Goal: Information Seeking & Learning: Check status

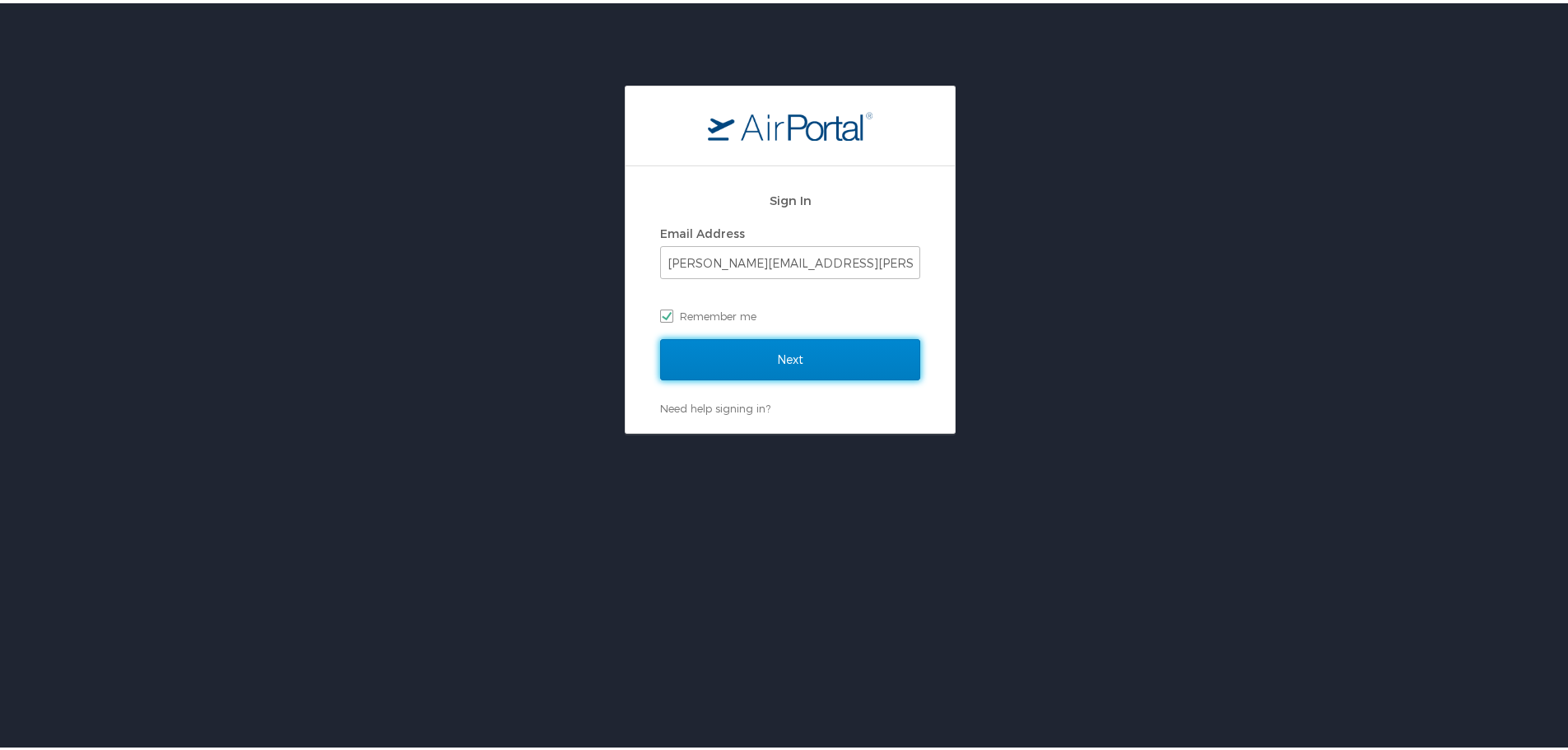
click at [837, 361] on input "Next" at bounding box center [790, 356] width 260 height 42
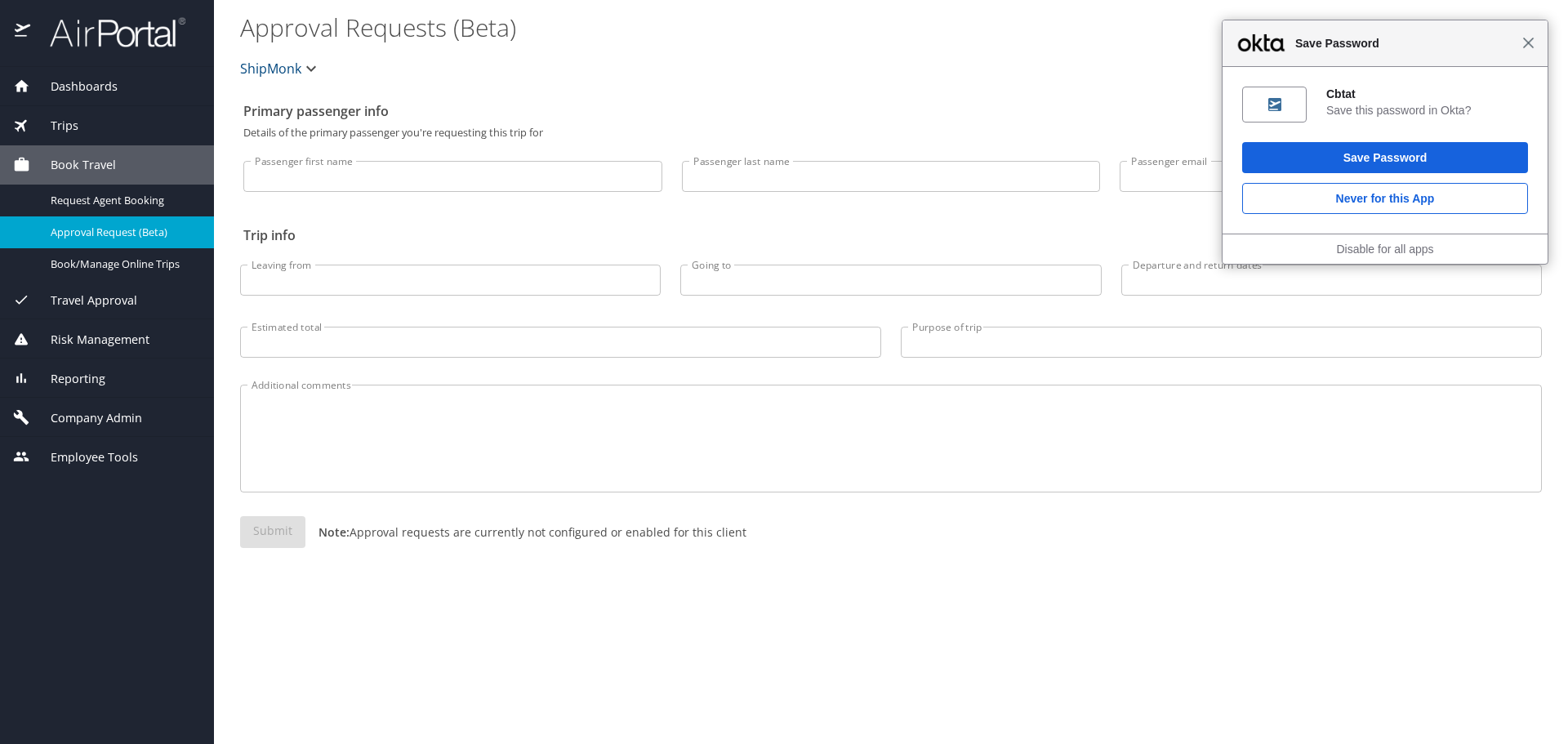
click at [1525, 40] on span "Close" at bounding box center [1528, 42] width 12 height 12
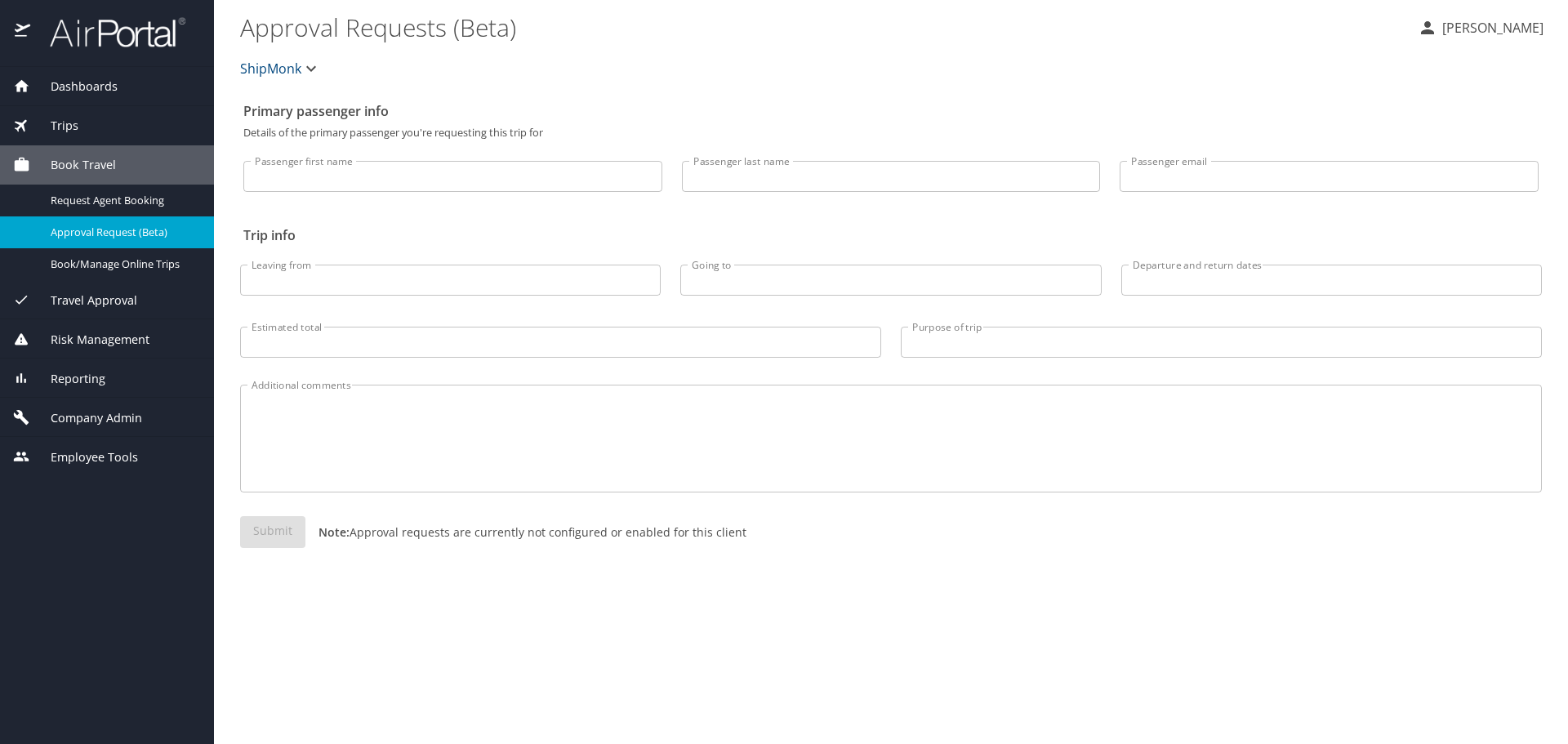
click at [70, 119] on span "Trips" at bounding box center [54, 126] width 49 height 18
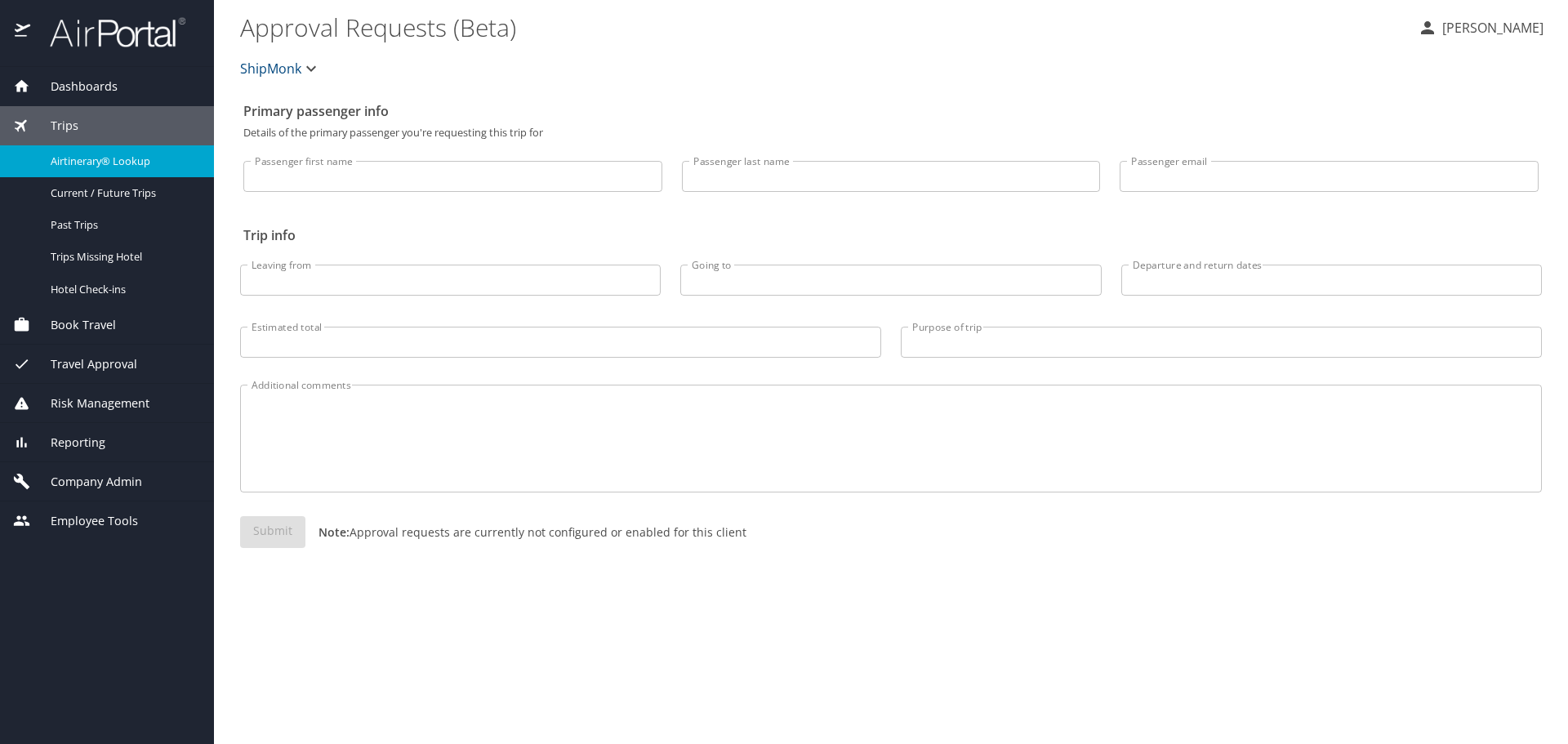
click at [110, 166] on span "Airtinerary® Lookup" at bounding box center [122, 161] width 144 height 16
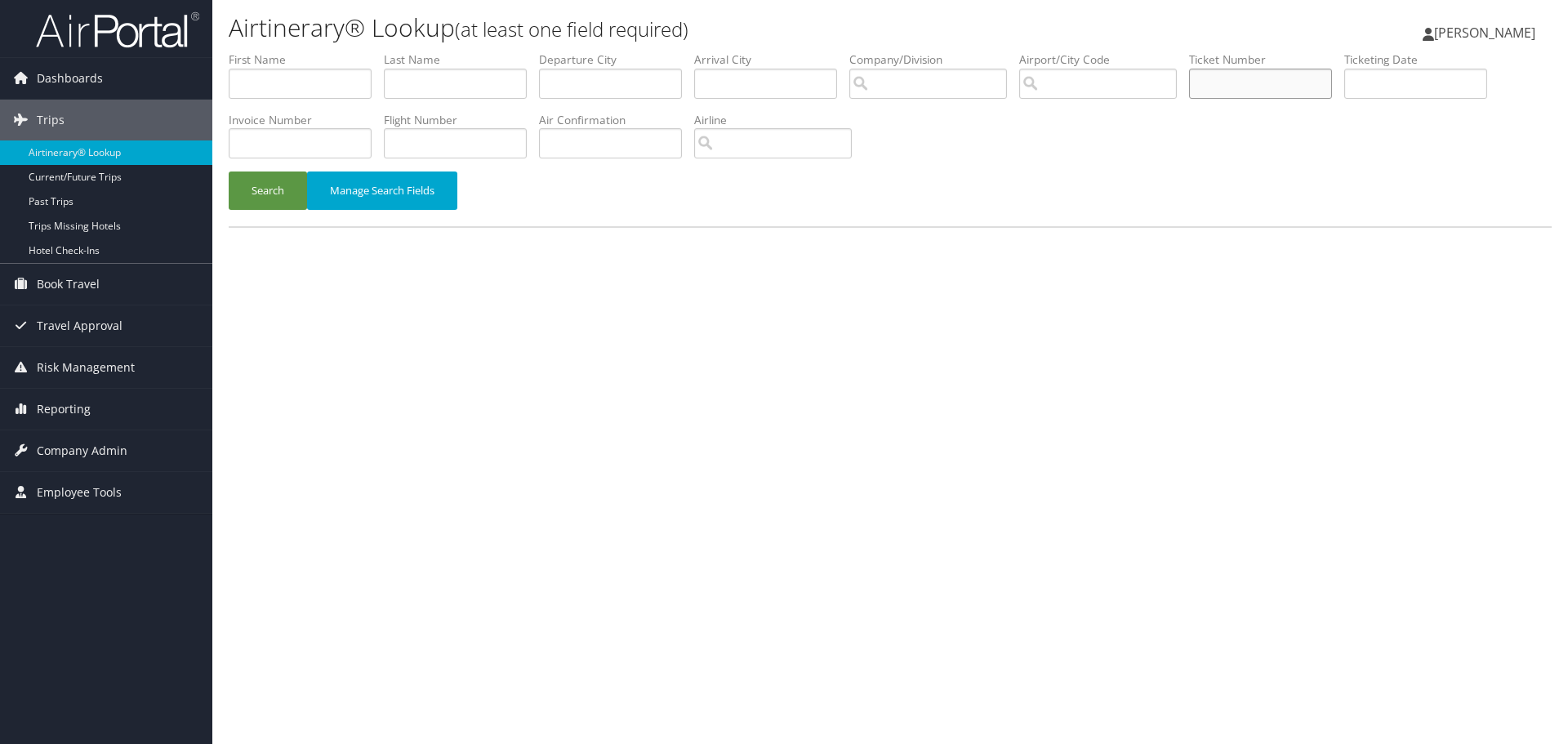
click at [1258, 83] on input "text" at bounding box center [1261, 83] width 143 height 30
paste input "0012262944609"
click at [228, 172] on button "Search" at bounding box center [267, 191] width 78 height 39
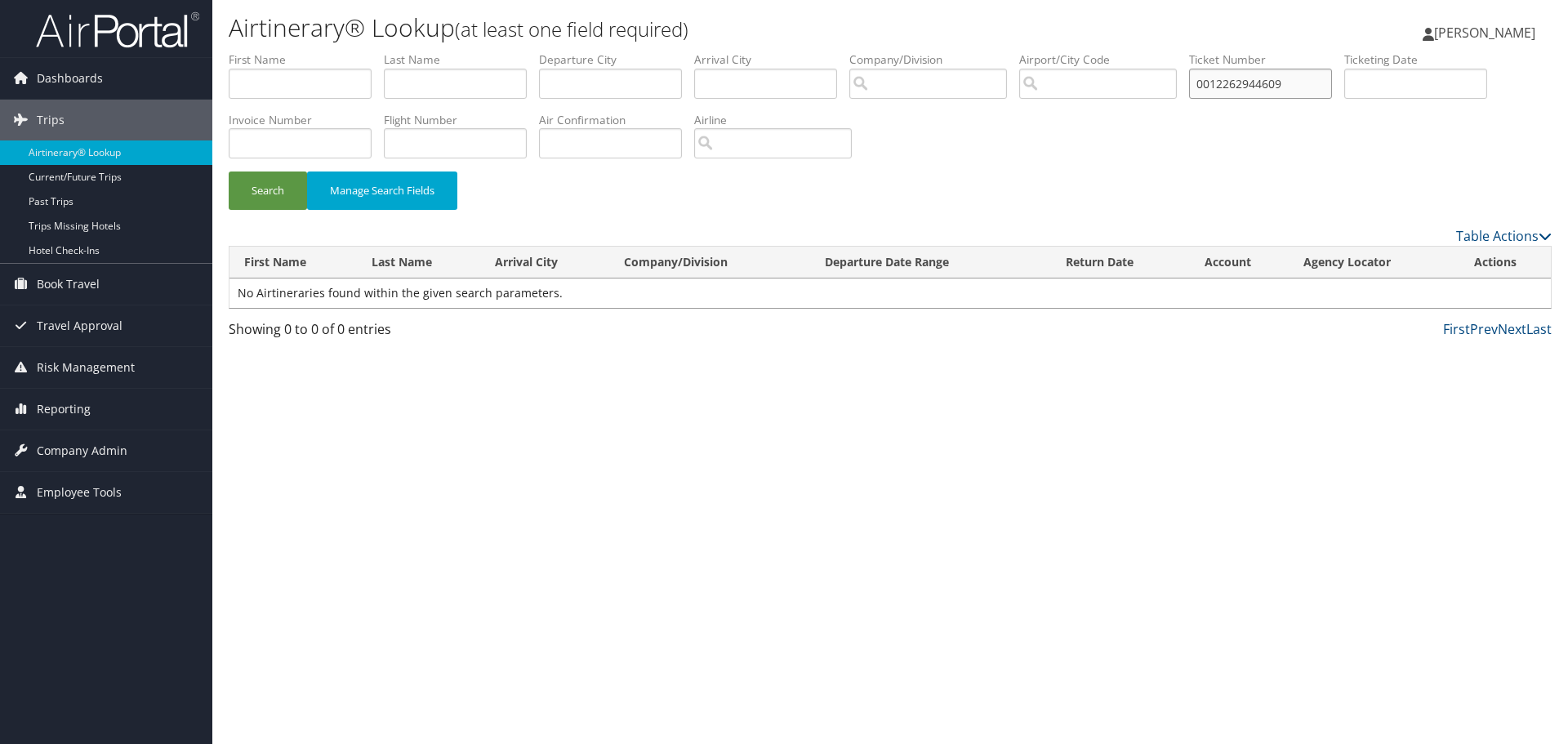
click at [1226, 77] on input "0012262944609" at bounding box center [1261, 83] width 143 height 30
click at [228, 172] on button "Search" at bounding box center [267, 191] width 78 height 39
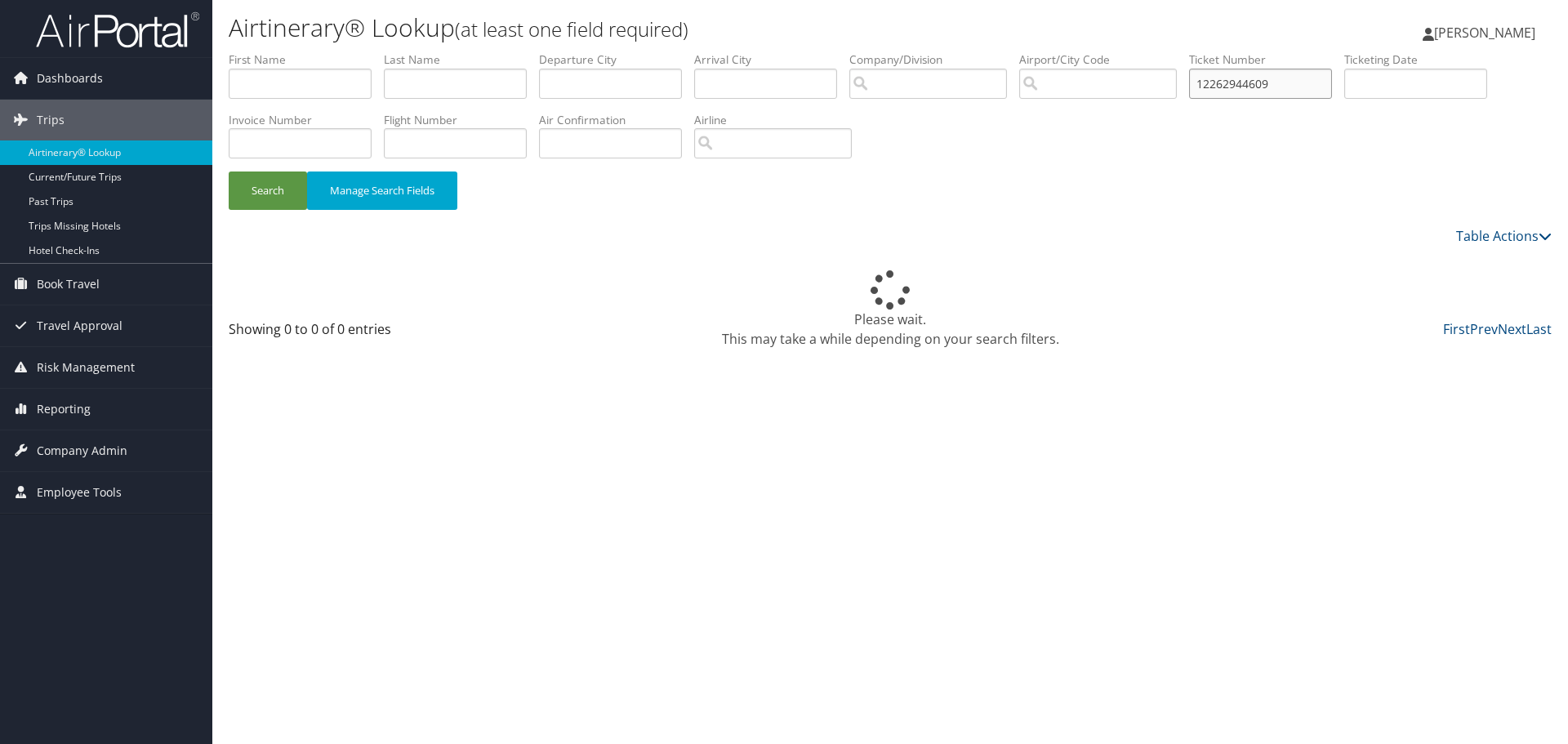
click at [228, 172] on button "Search" at bounding box center [267, 191] width 78 height 39
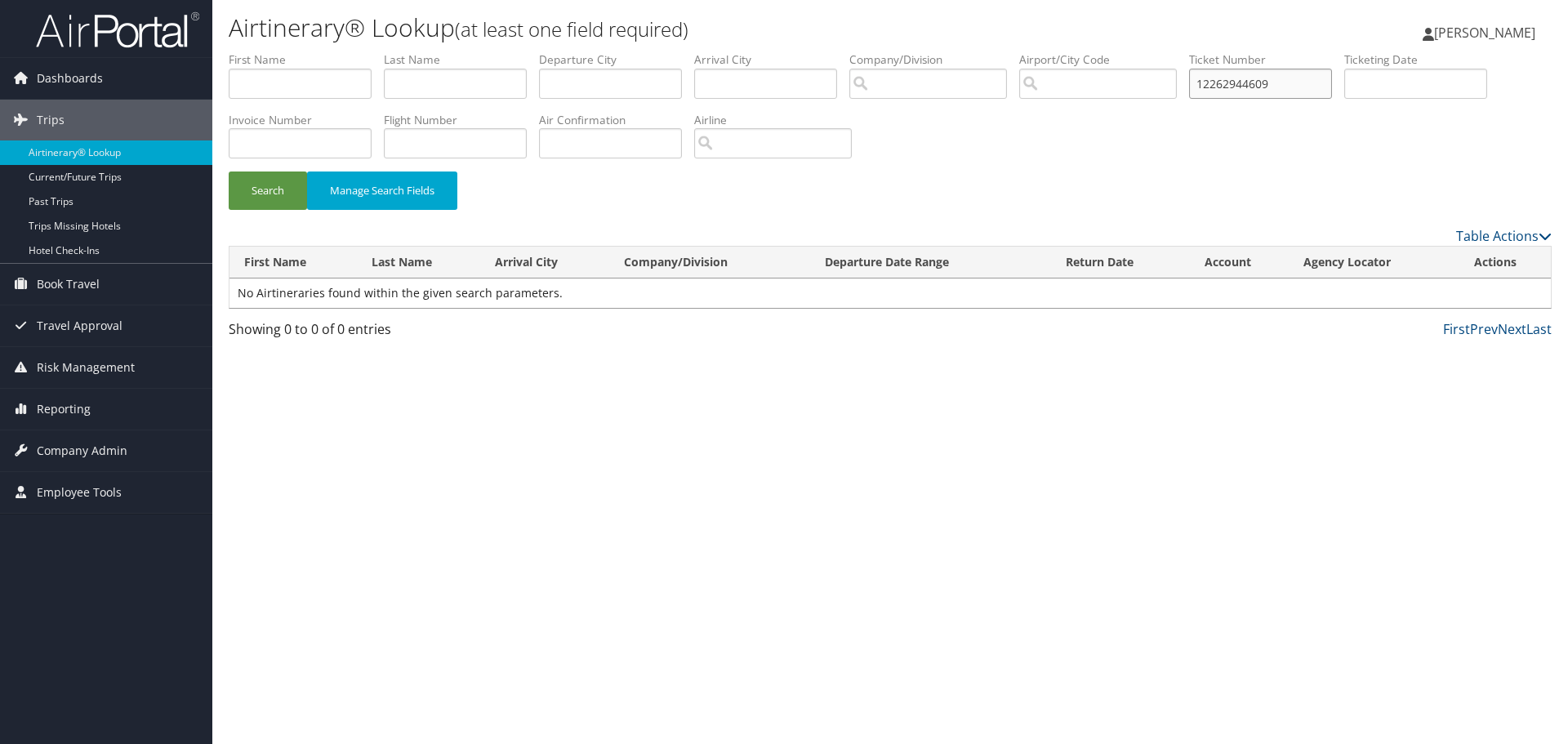
drag, startPoint x: 1290, startPoint y: 94, endPoint x: 1203, endPoint y: 94, distance: 87.0
click at [1203, 51] on ul "First Name Last Name Departure City Arrival City Company/Division Airport/City …" at bounding box center [889, 51] width 1323 height 0
paste input "507.48"
drag, startPoint x: 1270, startPoint y: 78, endPoint x: 1187, endPoint y: 80, distance: 83.0
click at [1188, 51] on ul "First Name Last Name Departure City Arrival City Company/Division Airport/City …" at bounding box center [889, 51] width 1323 height 0
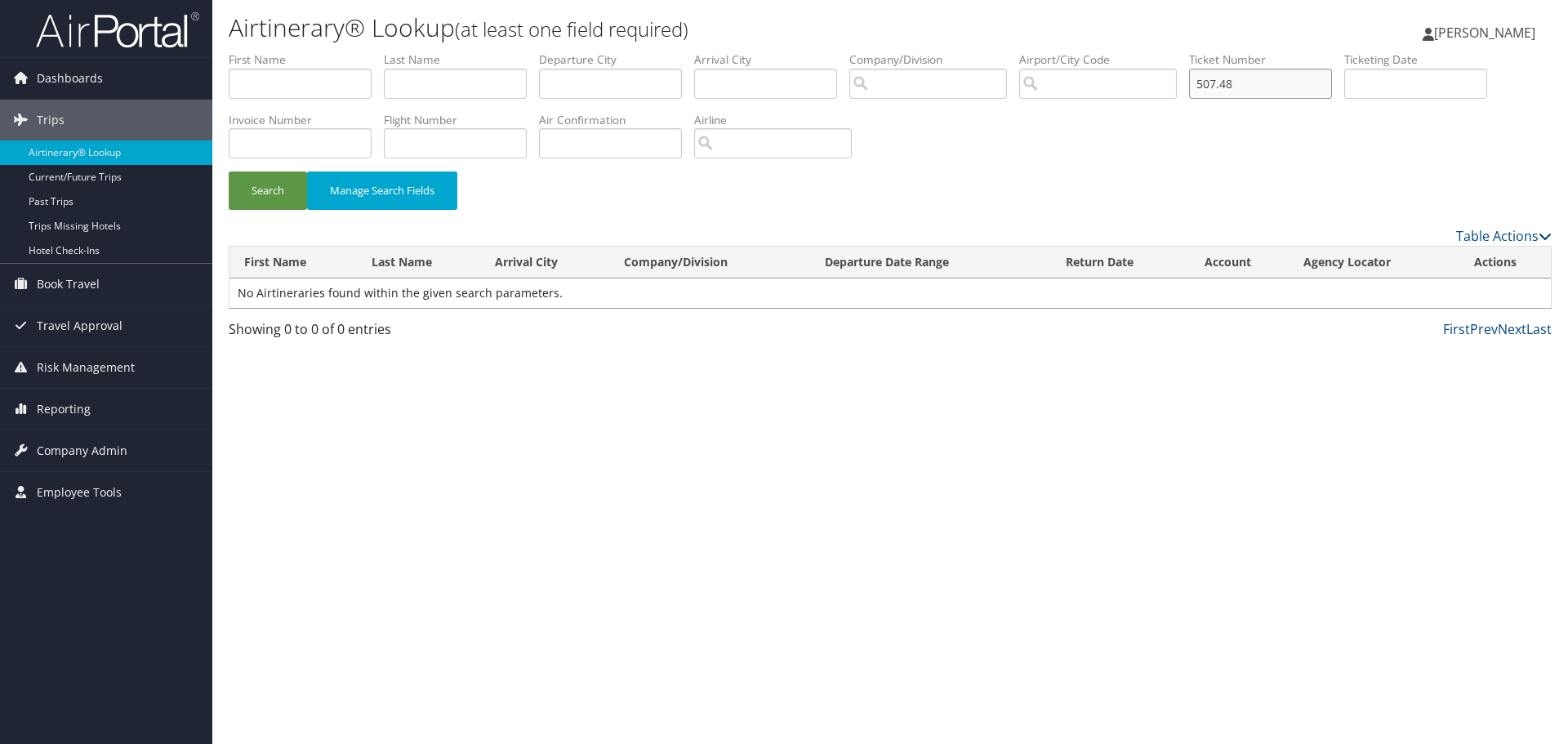
click at [1264, 85] on input "507.48" at bounding box center [1261, 83] width 143 height 30
drag, startPoint x: 1275, startPoint y: 83, endPoint x: 1183, endPoint y: 84, distance: 92.0
click at [1183, 51] on ul "First Name Last Name Departure City Arrival City Company/Division Airport/City …" at bounding box center [889, 51] width 1323 height 0
paste input "AMERICAN AIR0017308715390"
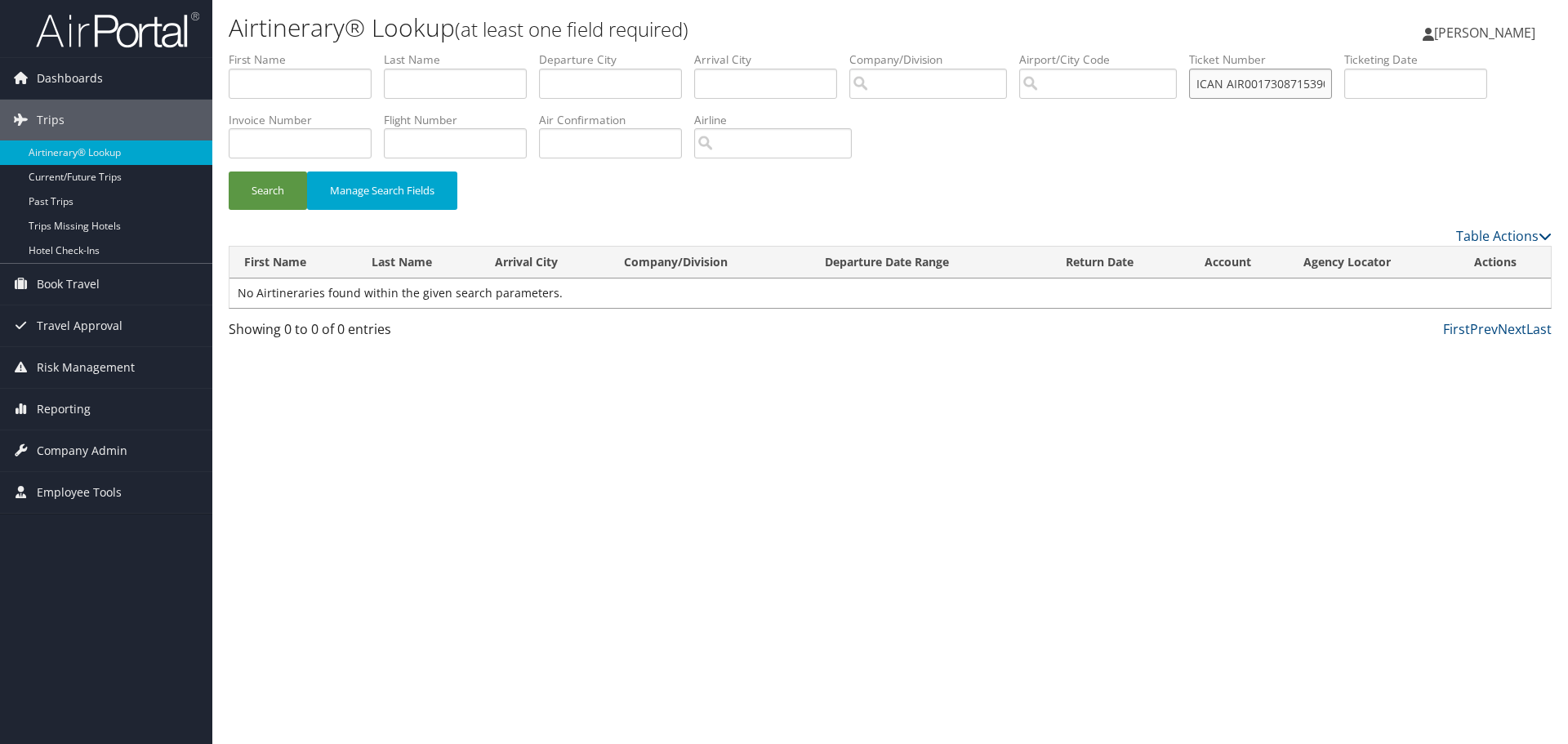
click at [228, 172] on button "Search" at bounding box center [267, 191] width 78 height 39
click at [1237, 85] on input "AMERICAN AIR0017308715390" at bounding box center [1261, 83] width 143 height 30
drag, startPoint x: 1237, startPoint y: 85, endPoint x: 1171, endPoint y: 87, distance: 66.0
click at [1171, 51] on ul "First Name Last Name Departure City Arrival City Company/Division Airport/City …" at bounding box center [889, 51] width 1323 height 0
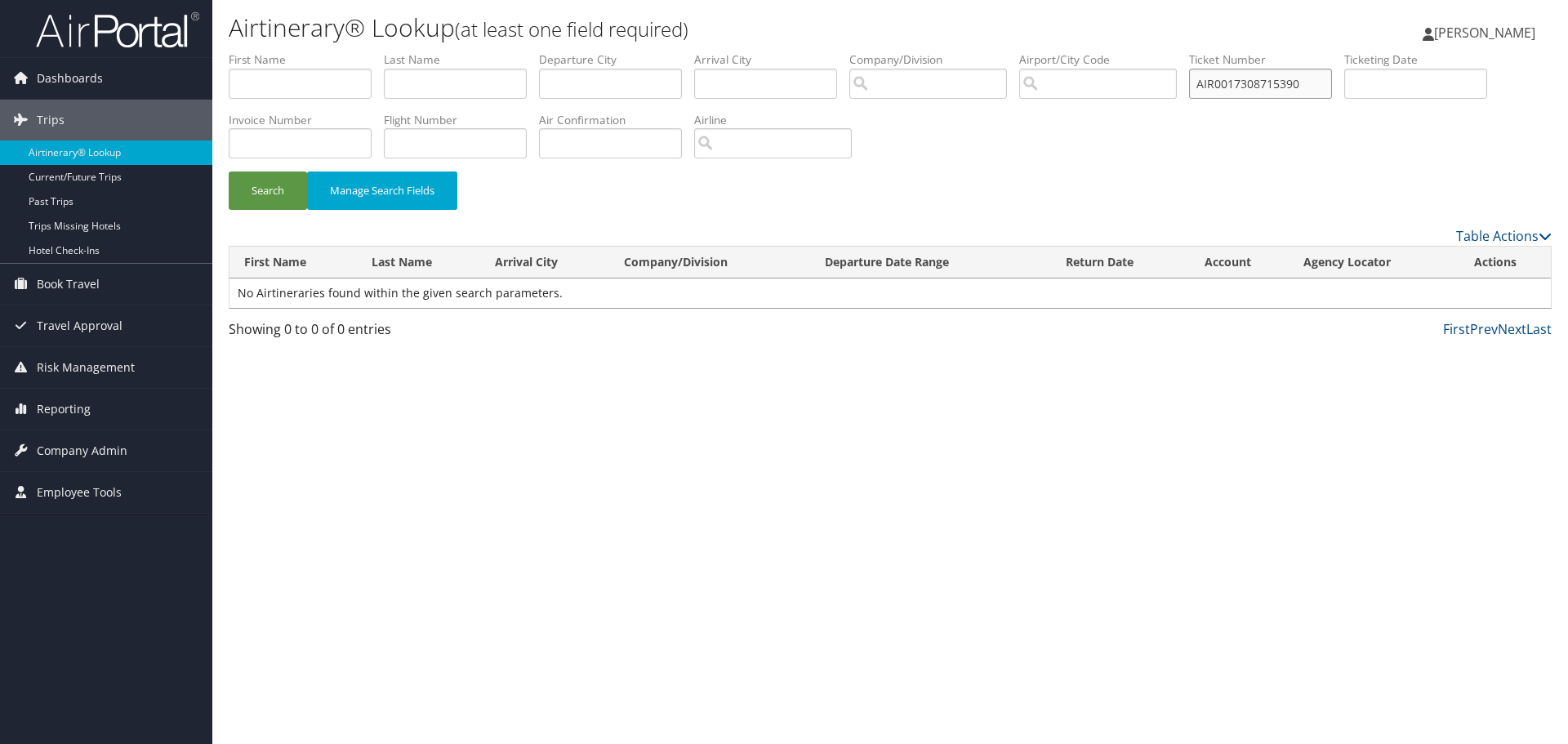
click at [228, 172] on button "Search" at bounding box center [267, 191] width 78 height 39
drag, startPoint x: 1229, startPoint y: 81, endPoint x: 1176, endPoint y: 78, distance: 53.1
click at [1176, 51] on ul "First Name Last Name Departure City Arrival City Company/Division Airport/City …" at bounding box center [889, 51] width 1323 height 0
type input "0017308715390"
click at [228, 172] on button "Search" at bounding box center [267, 191] width 78 height 39
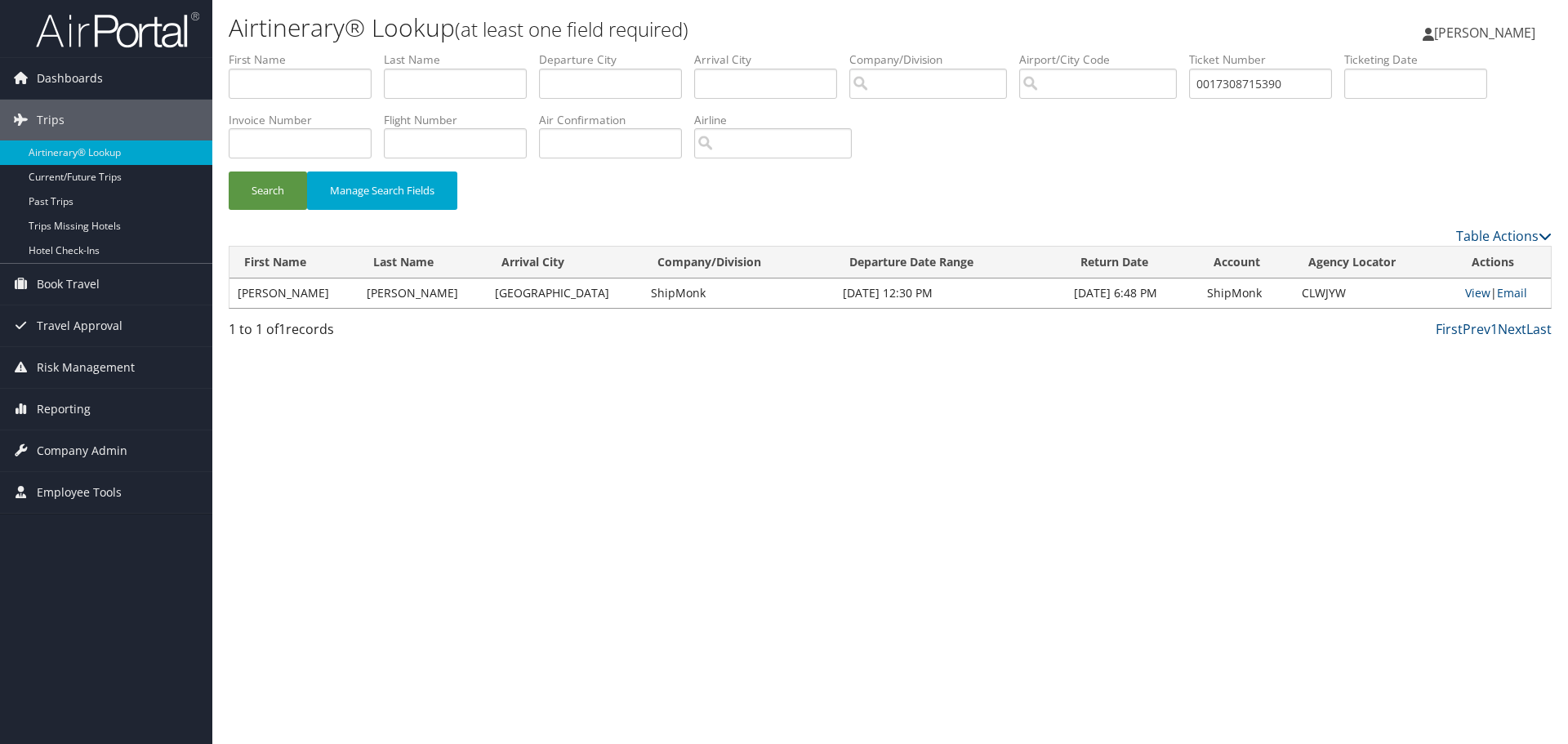
drag, startPoint x: 333, startPoint y: 293, endPoint x: 236, endPoint y: 295, distance: 97.0
click at [236, 295] on td "MICHAEL ROBERT" at bounding box center [293, 294] width 129 height 29
copy td "MICHAEL ROBERT"
click at [271, 89] on input "text" at bounding box center [300, 83] width 143 height 30
paste input "MICHAEL ROBERT"
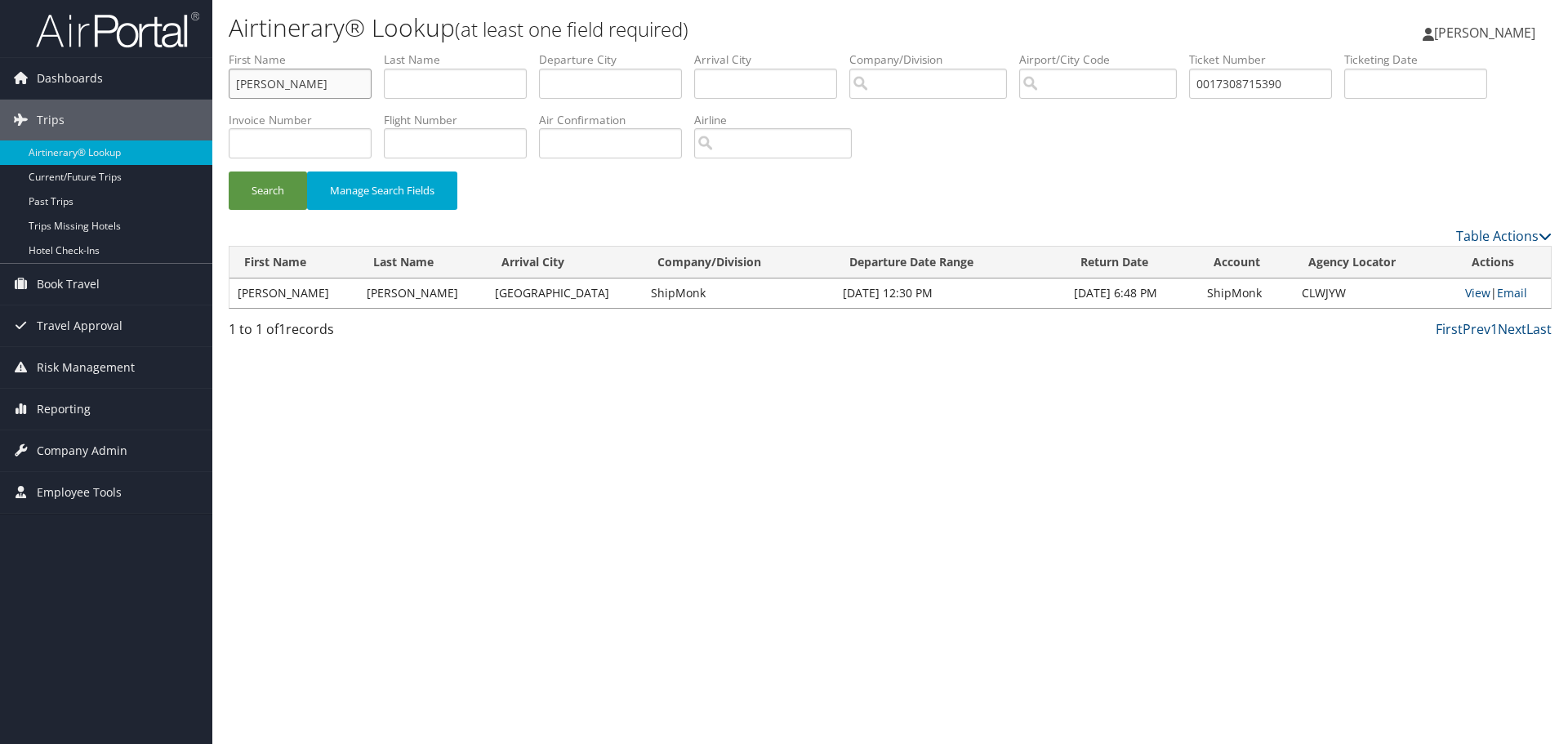
type input "MICHAEL ROBERT"
drag, startPoint x: 1316, startPoint y: 83, endPoint x: 1175, endPoint y: 86, distance: 141.0
click at [1175, 51] on ul "First Name MICHAEL ROBERT Last Name Departure City Arrival City Company/Divisio…" at bounding box center [889, 51] width 1323 height 0
click at [261, 205] on button "Search" at bounding box center [267, 191] width 78 height 39
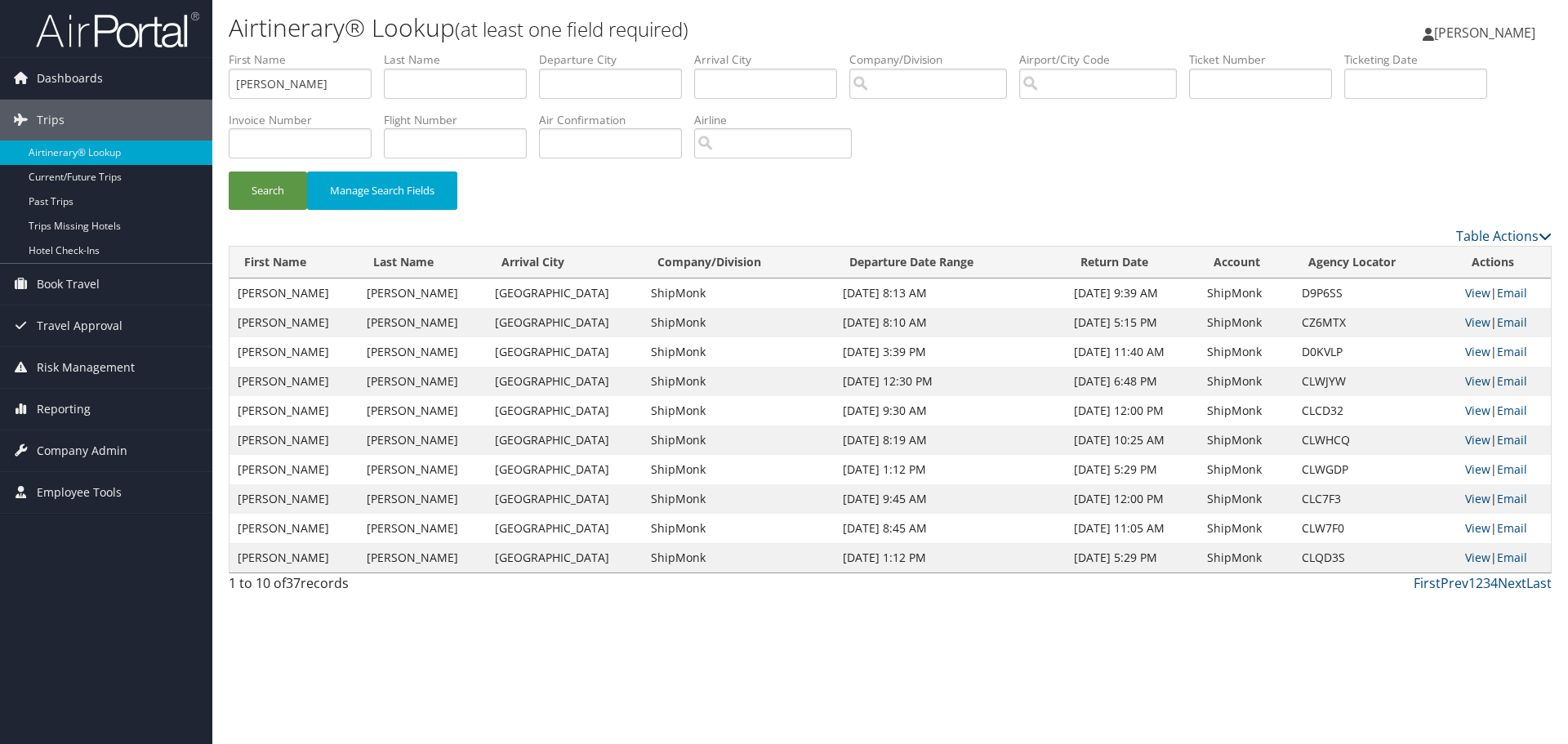
click at [336, 387] on td "MICHAEL ROBERT" at bounding box center [293, 382] width 129 height 29
click at [1248, 83] on input "text" at bounding box center [1261, 83] width 143 height 30
paste input "0017309826559"
type input "0017309826559"
click at [228, 172] on button "Search" at bounding box center [267, 191] width 78 height 39
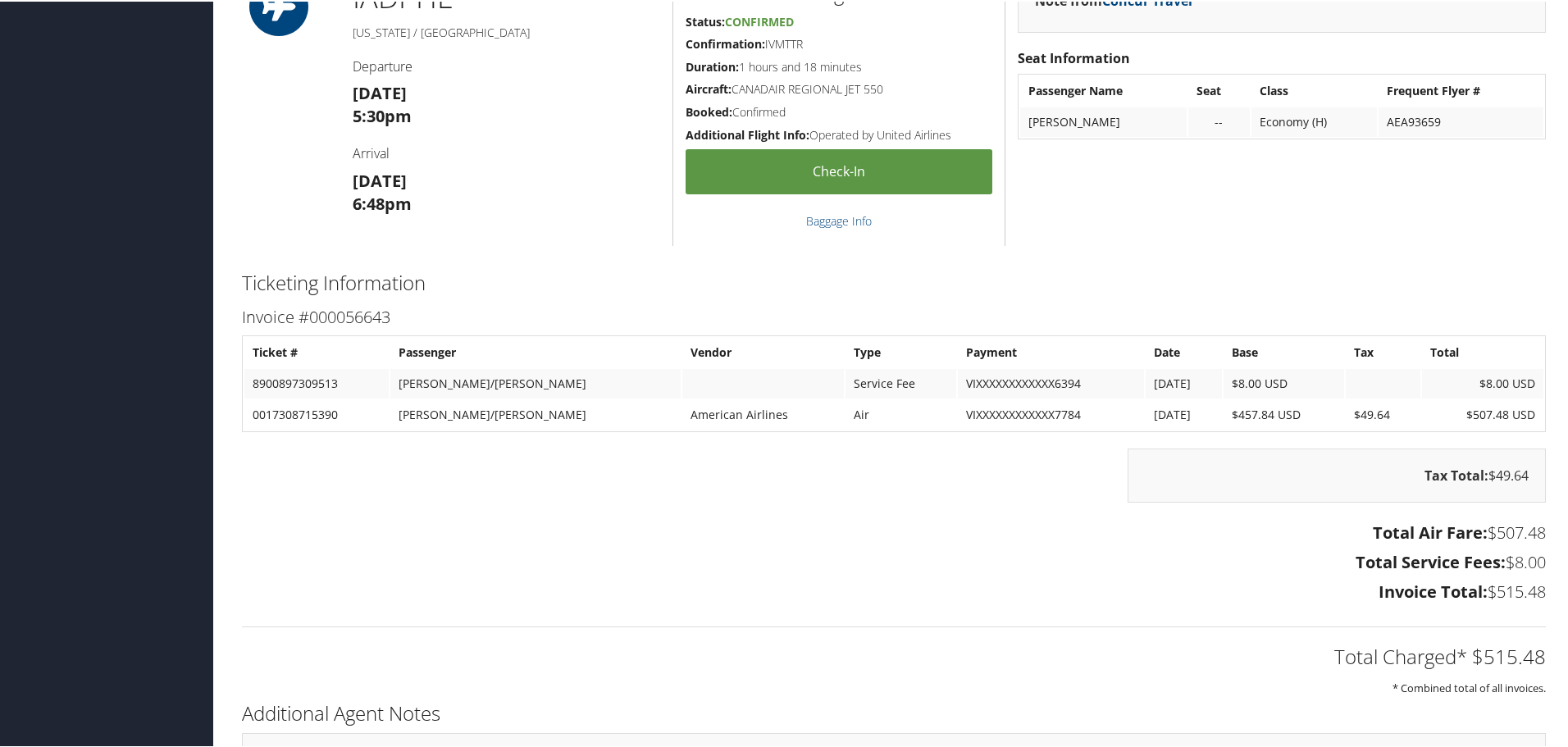
scroll to position [944, 0]
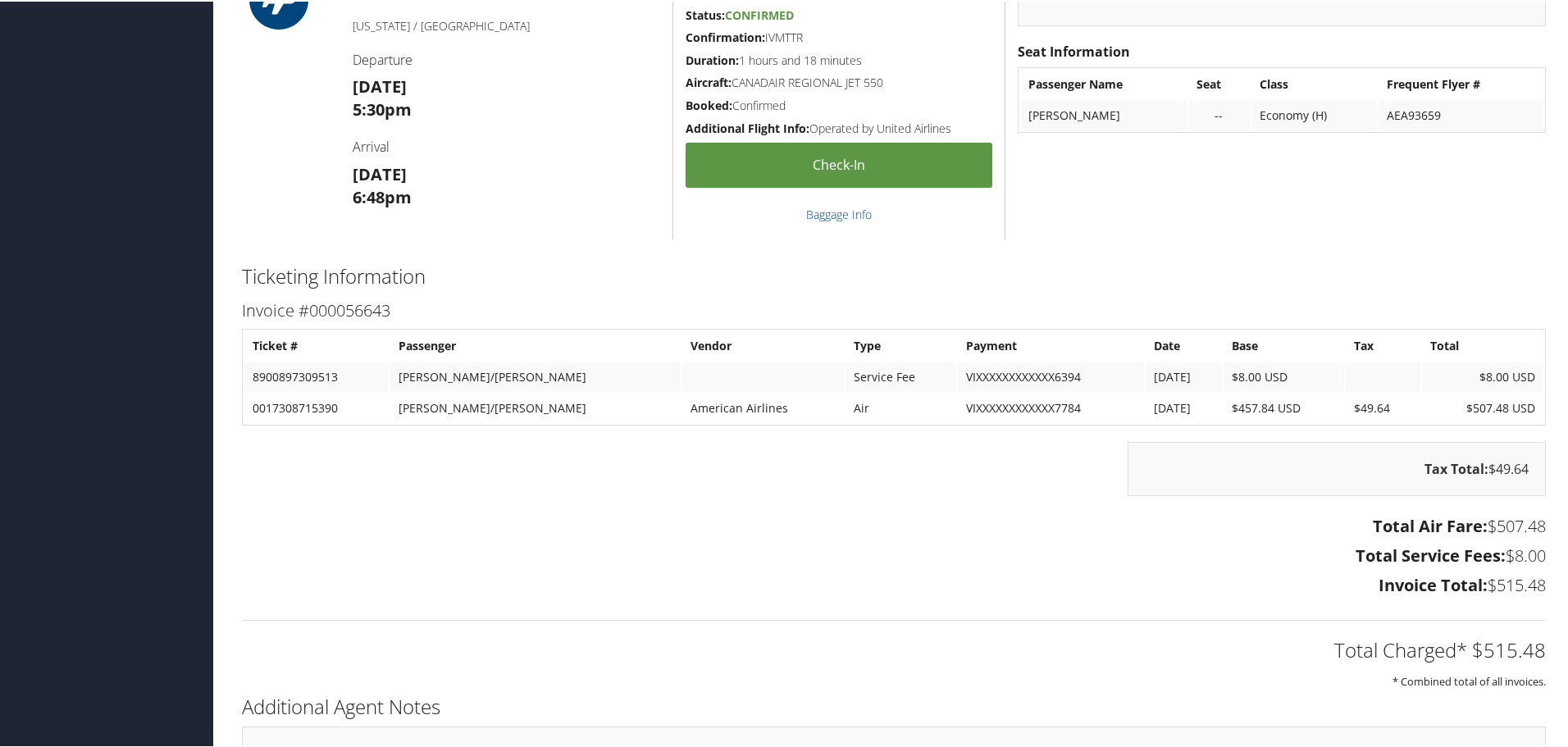
click at [1500, 468] on div "Tax Total: $49.64" at bounding box center [1336, 467] width 418 height 54
copy div "49.64"
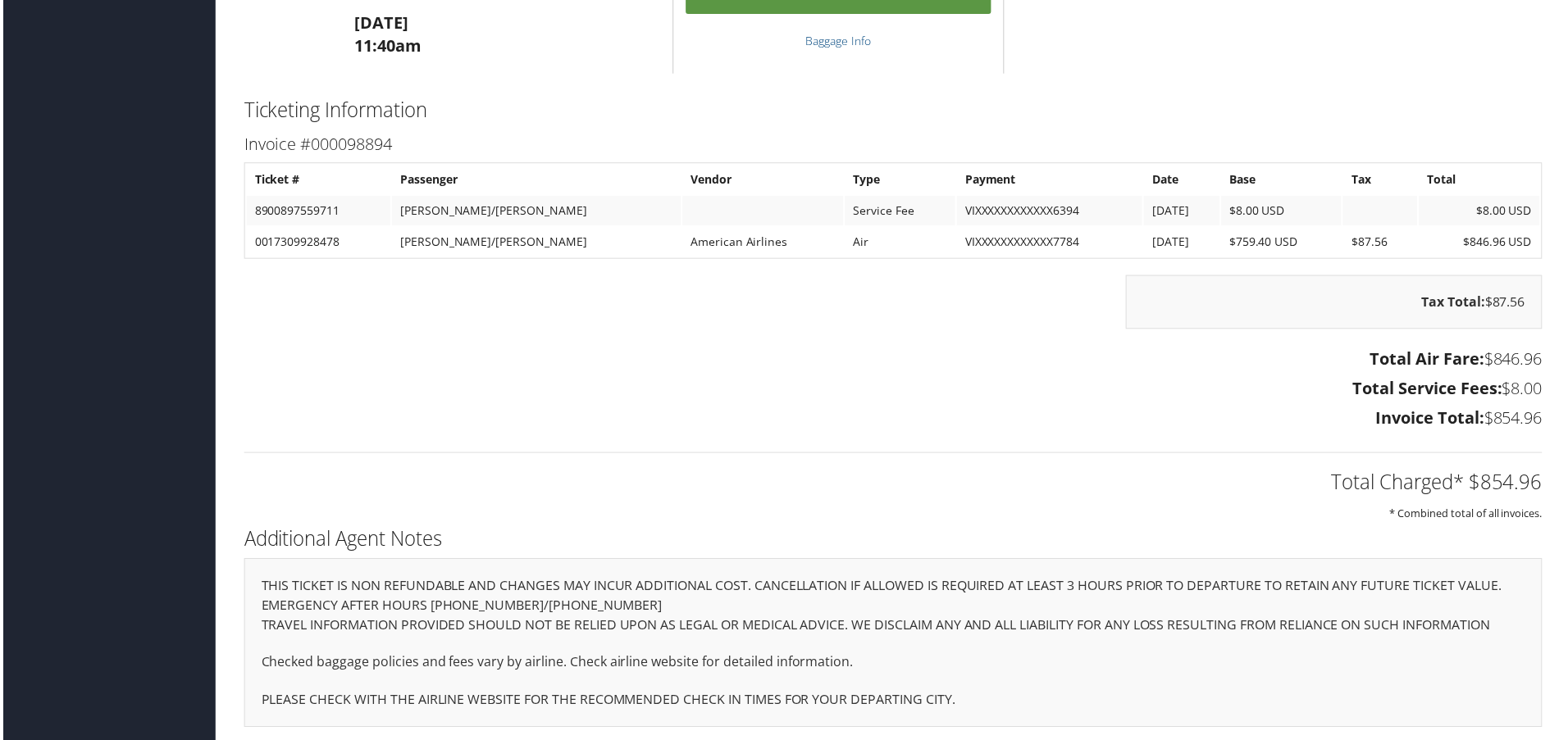
scroll to position [1491, 0]
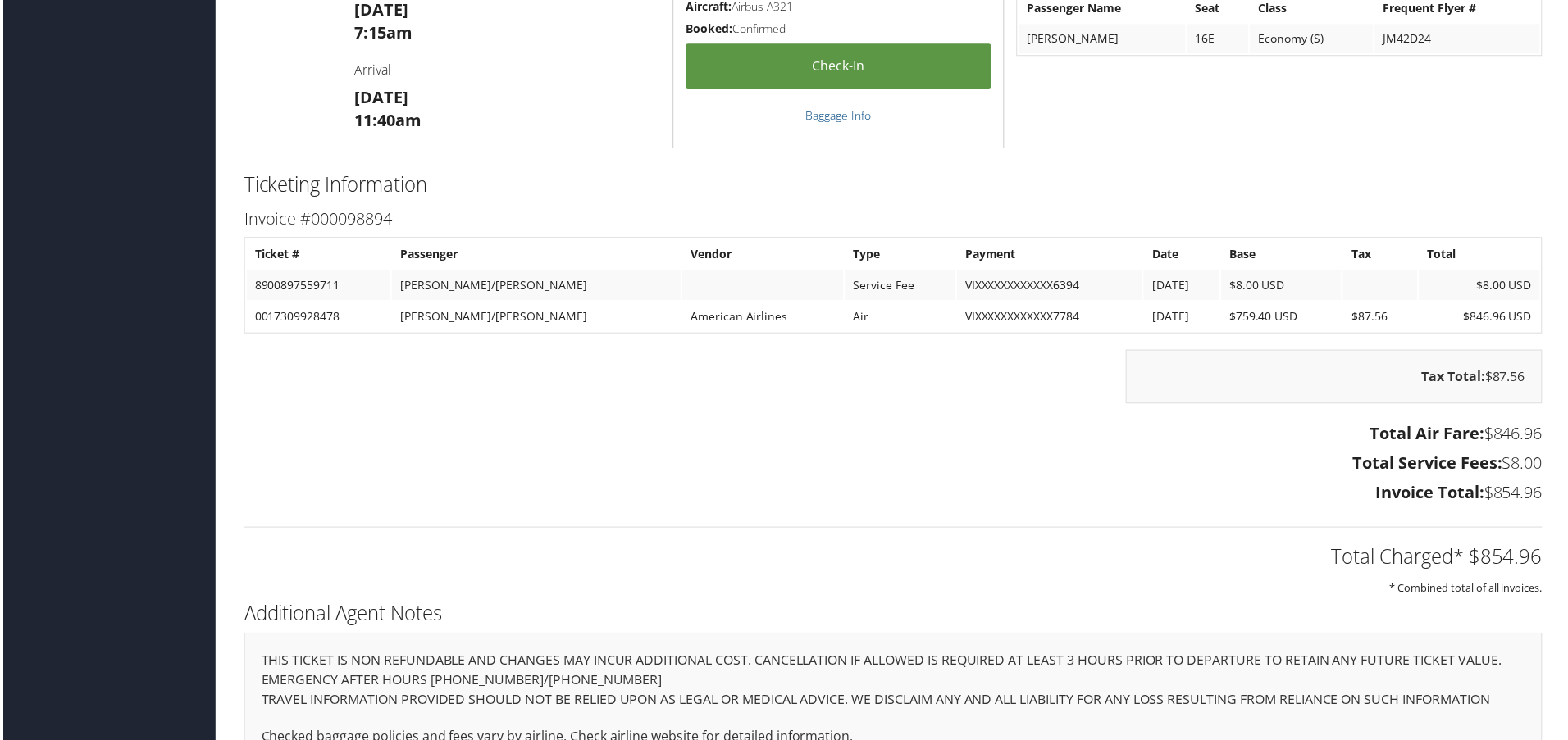
click at [1477, 314] on td "$846.96 USD" at bounding box center [1482, 318] width 122 height 29
copy td "846.96"
click at [1512, 377] on div "Tax Total: $87.56" at bounding box center [1336, 378] width 418 height 54
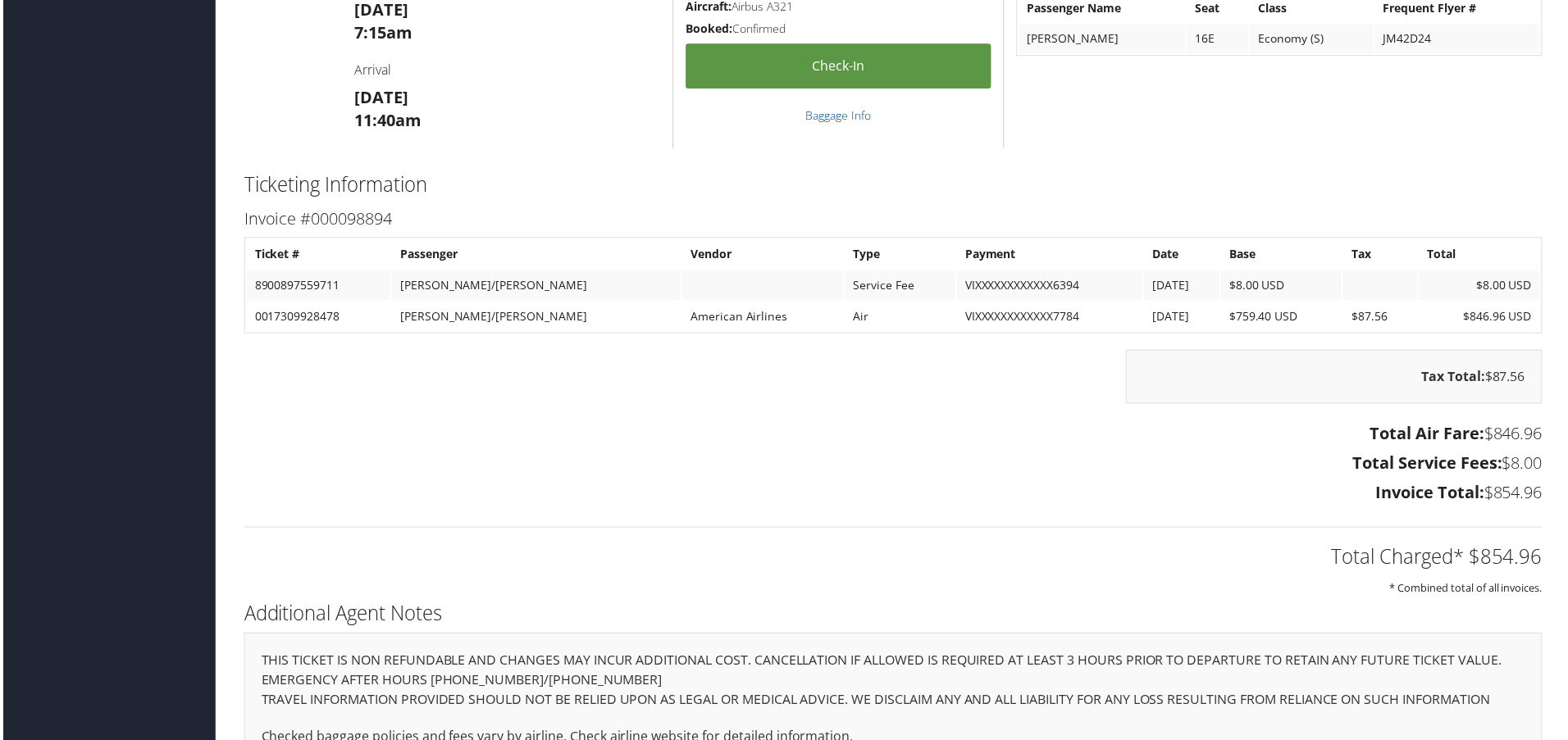
copy div "87.56"
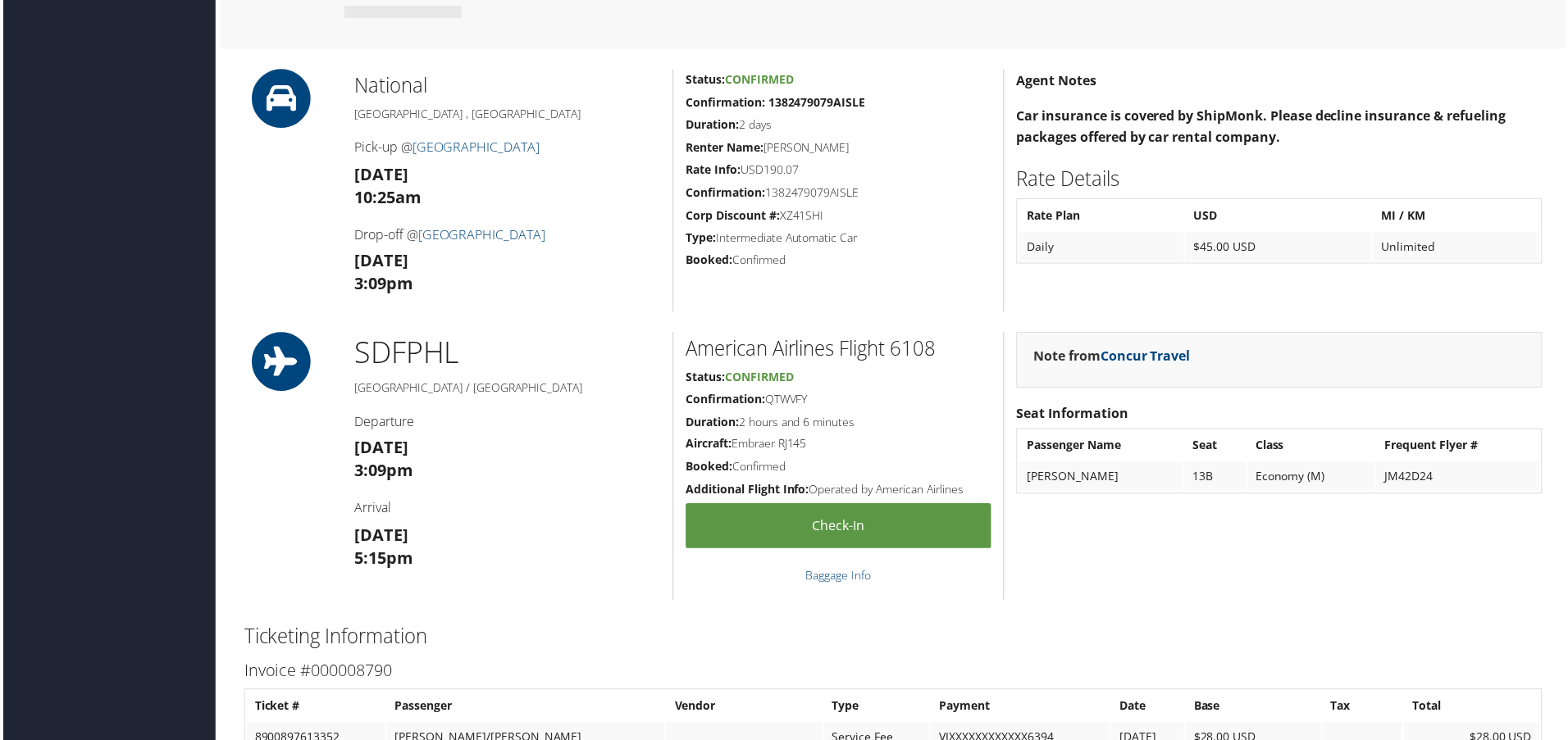
scroll to position [1393, 0]
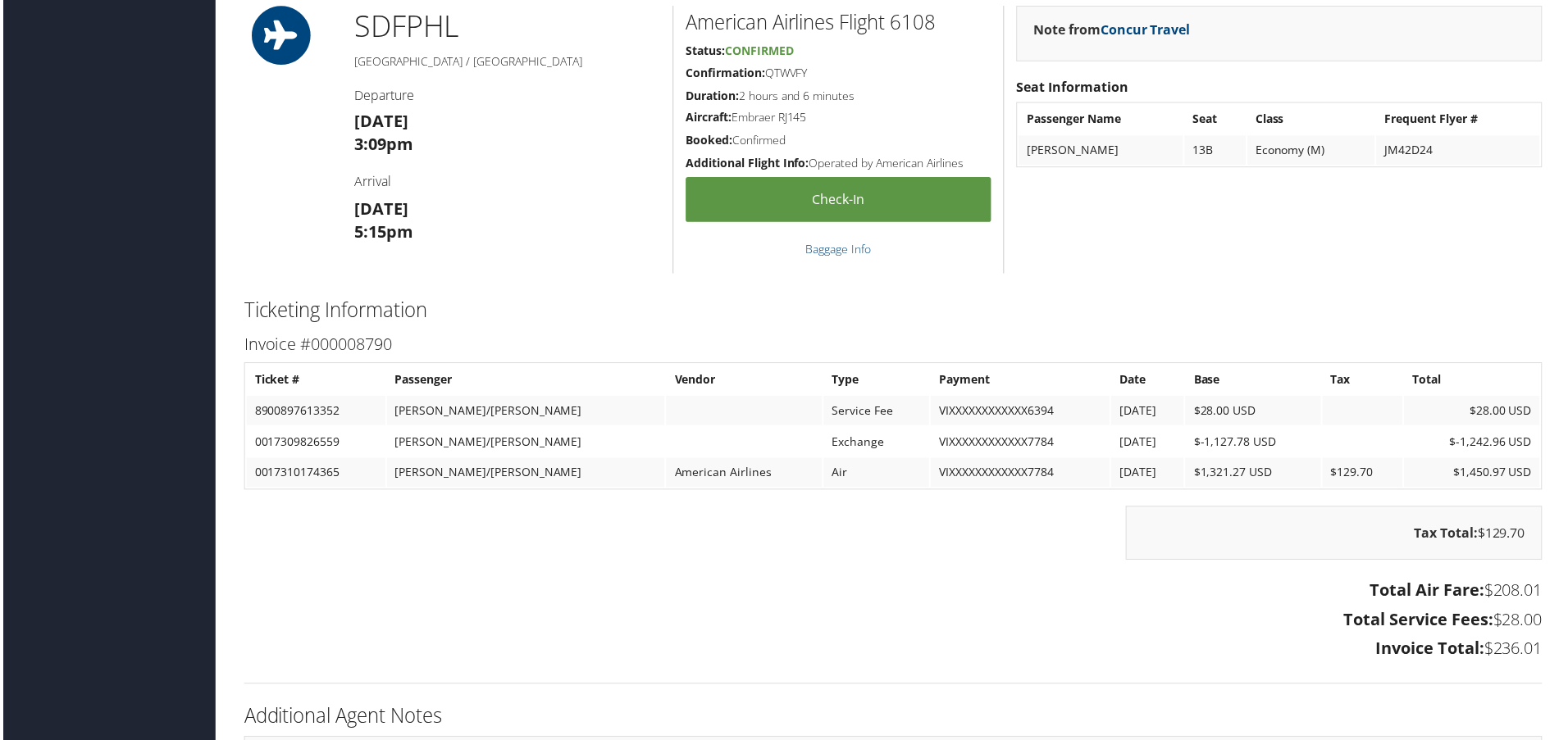
click at [1471, 445] on td "$-1,242.96 USD" at bounding box center [1475, 444] width 136 height 29
copy td "1,242.96"
click at [309, 440] on td "0017309826559" at bounding box center [313, 444] width 139 height 29
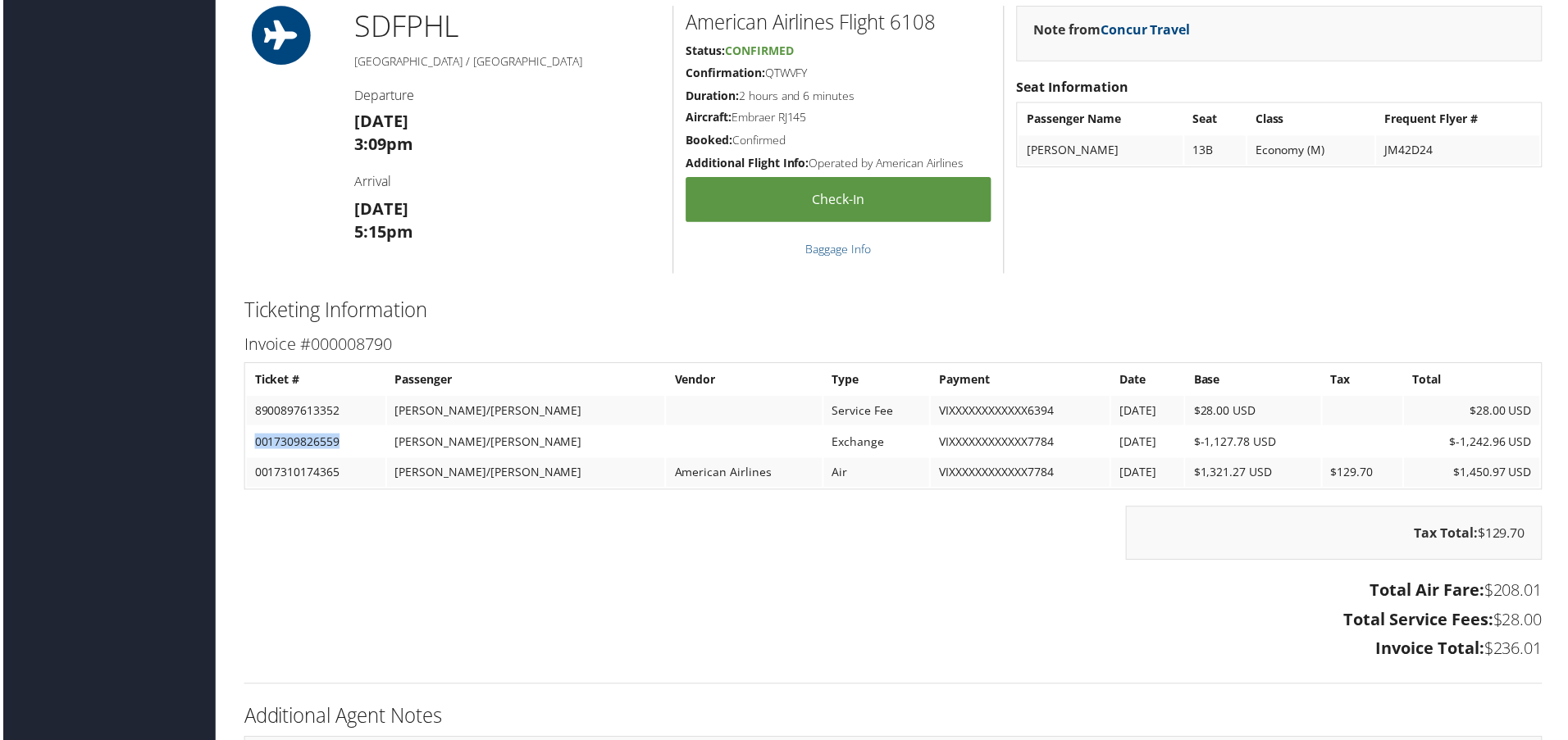
copy td "0017309826559"
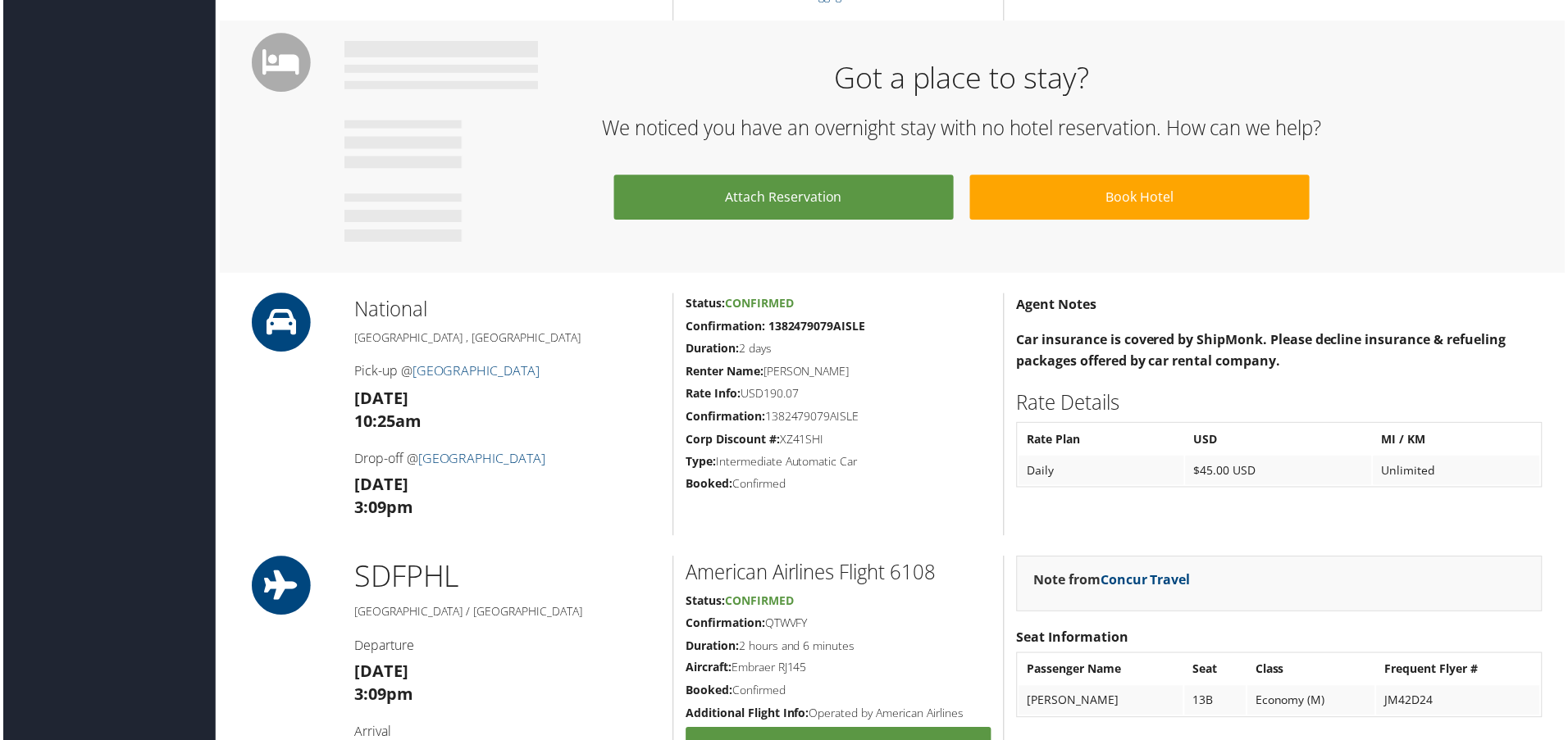
scroll to position [1087, 0]
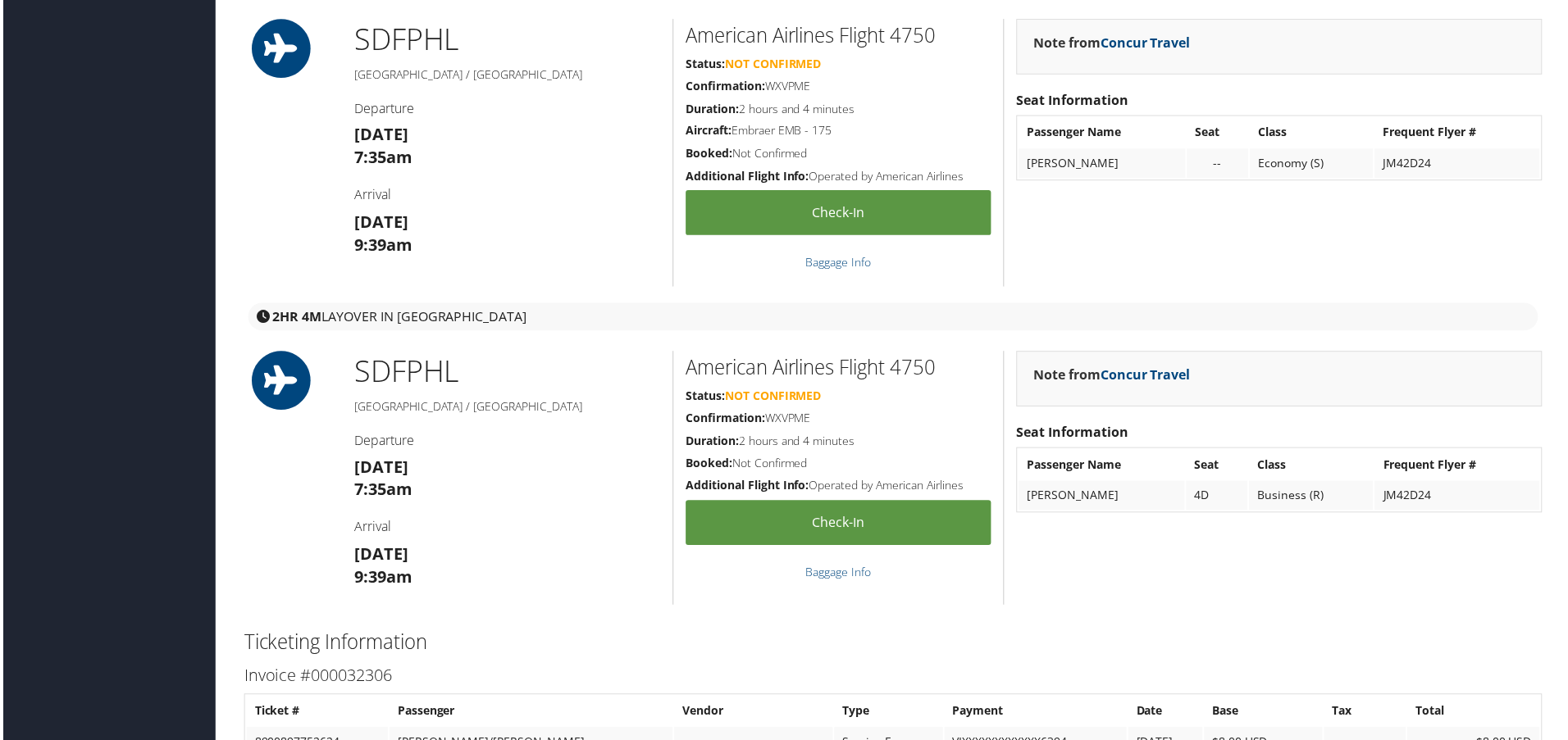
scroll to position [1557, 0]
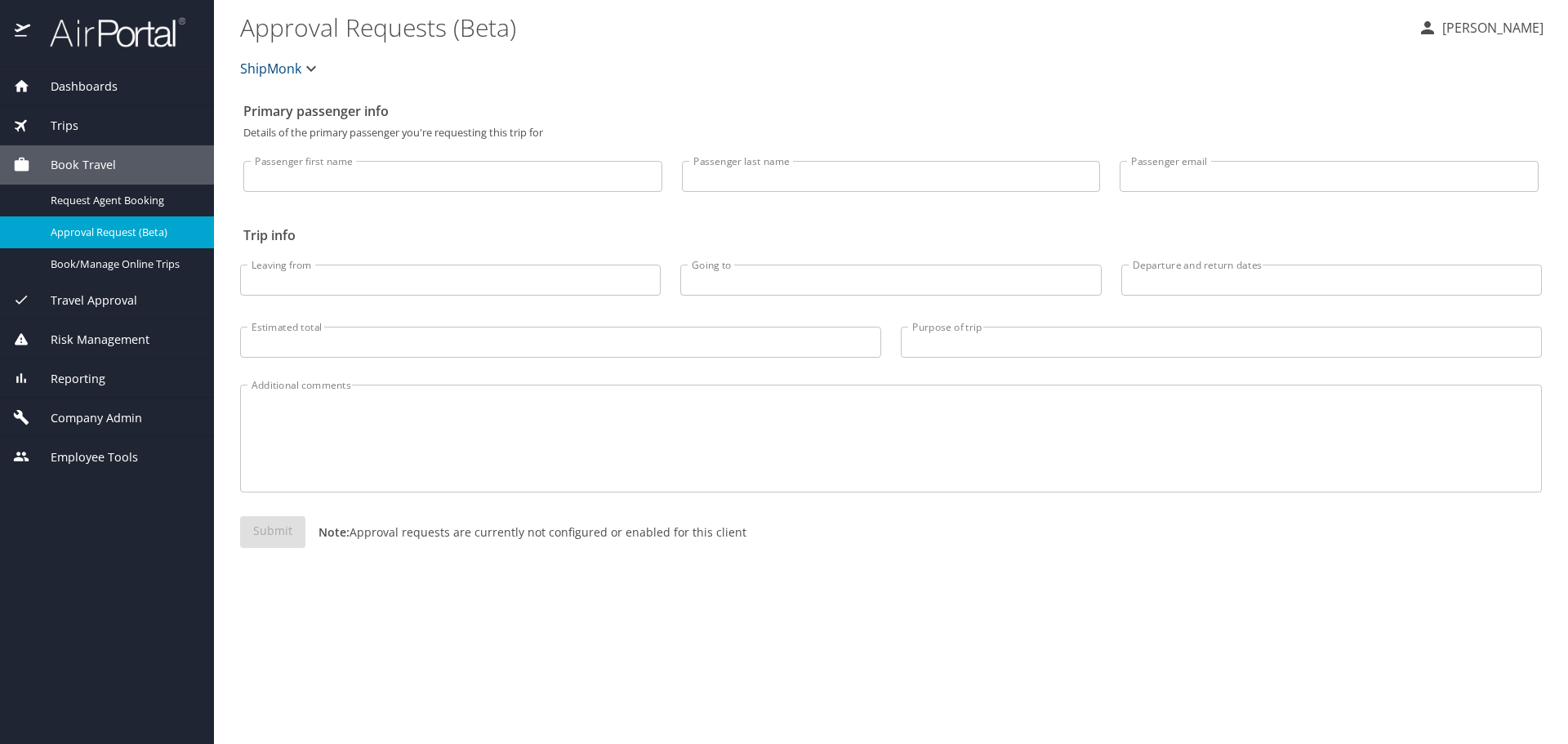
click at [65, 128] on span "Trips" at bounding box center [54, 126] width 49 height 18
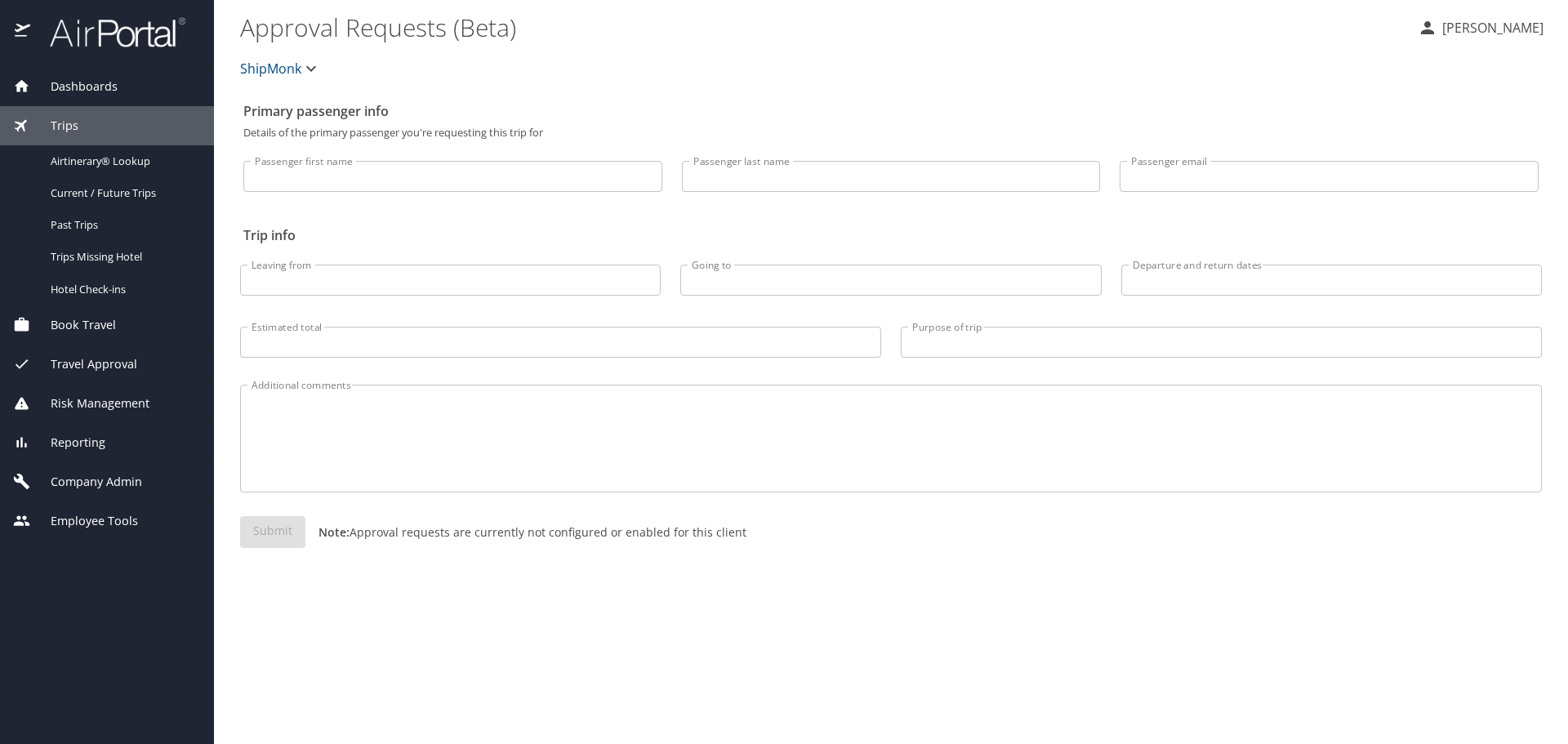
click at [104, 444] on span "Reporting" at bounding box center [68, 443] width 75 height 18
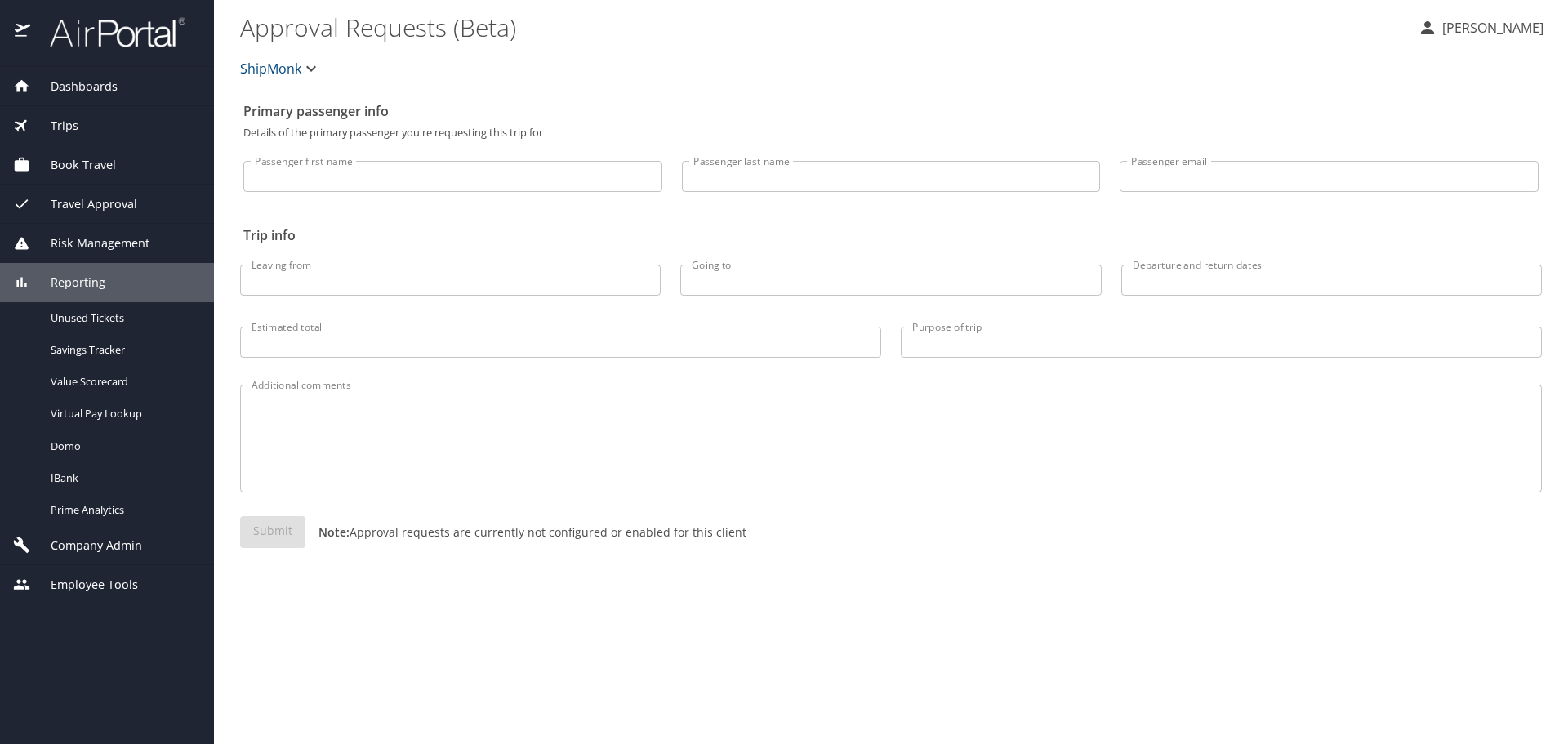
click at [135, 549] on span "Company Admin" at bounding box center [86, 546] width 112 height 18
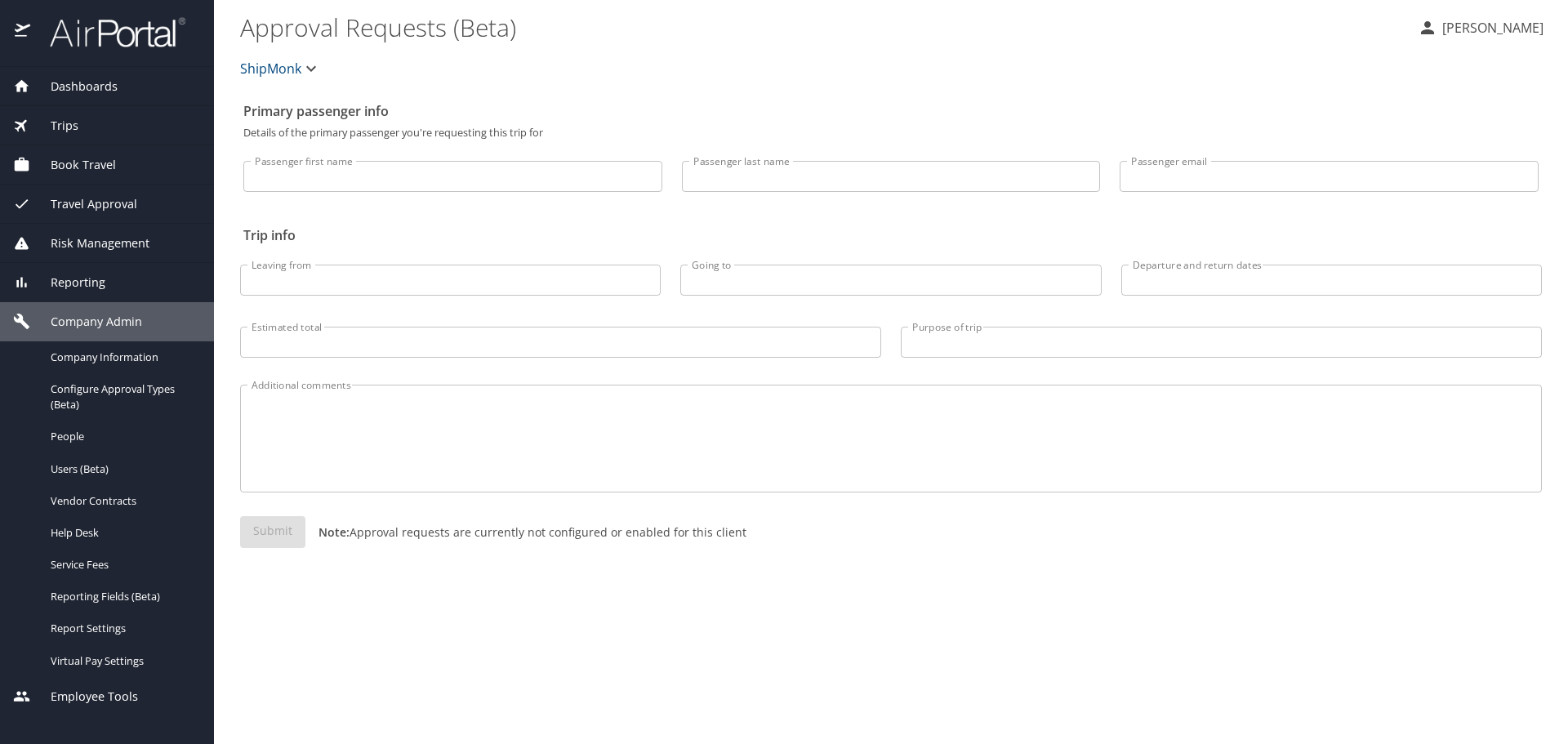
click at [108, 191] on div "Travel Approval" at bounding box center [106, 204] width 214 height 39
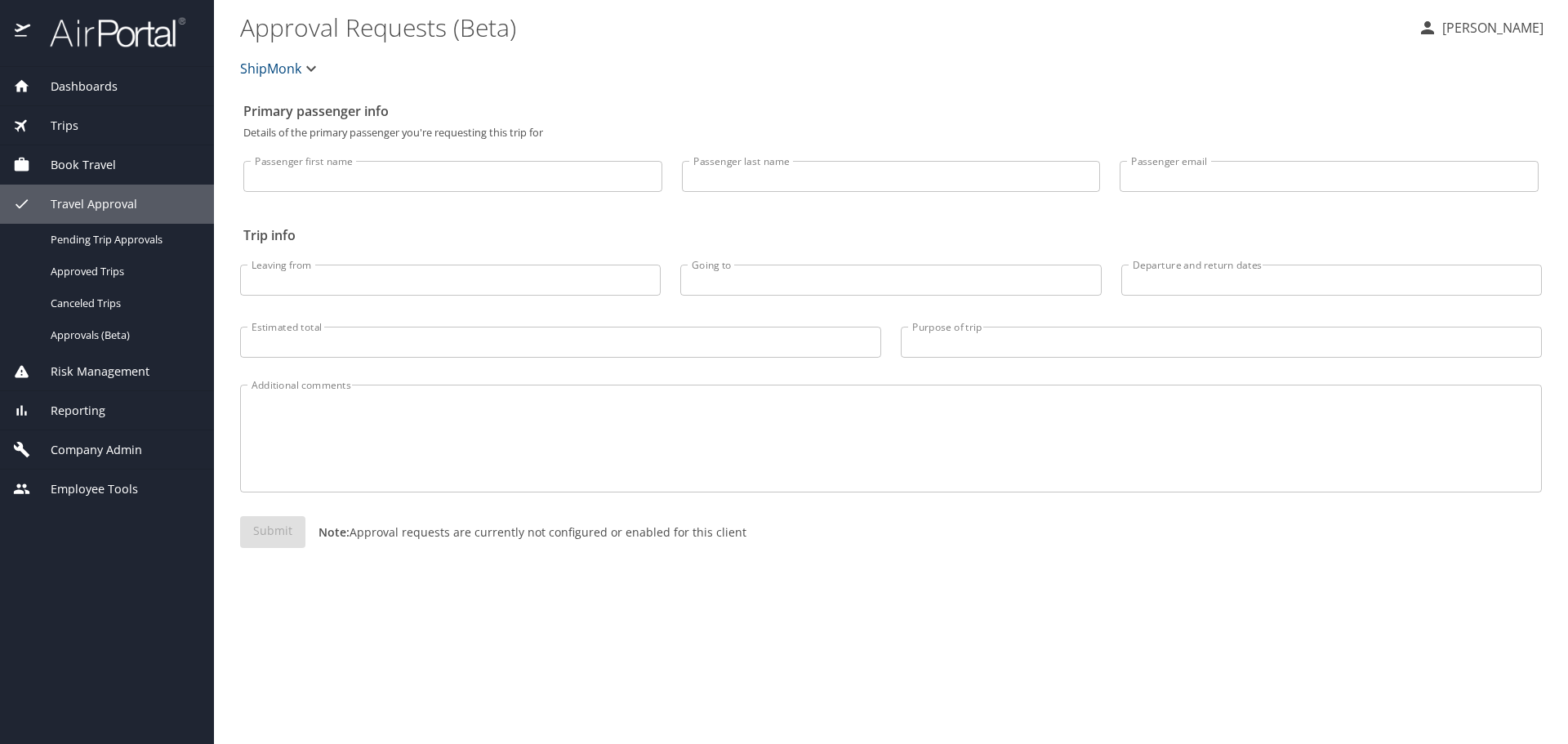
click at [138, 158] on div "Book Travel" at bounding box center [106, 165] width 188 height 18
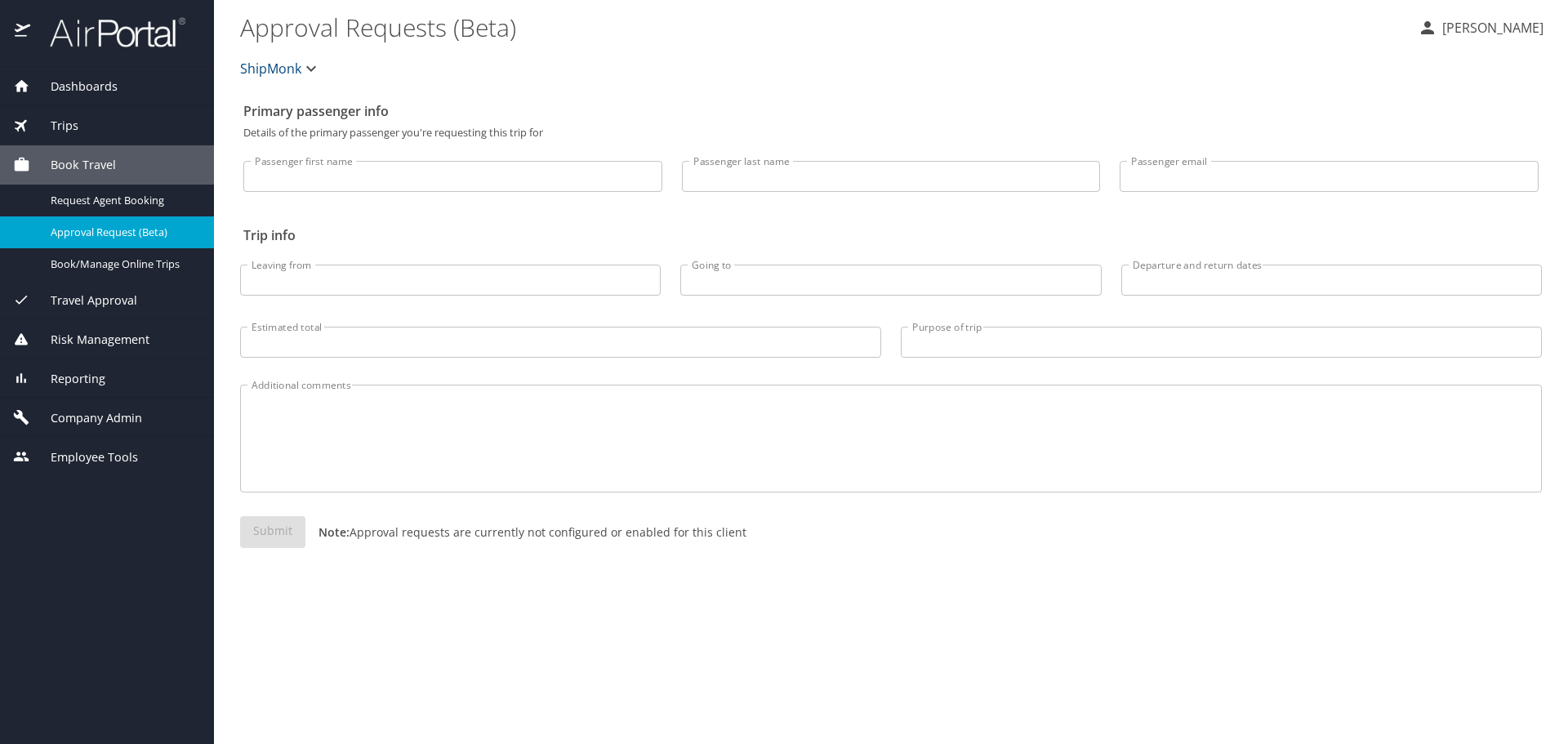
click at [72, 127] on span "Trips" at bounding box center [54, 126] width 49 height 18
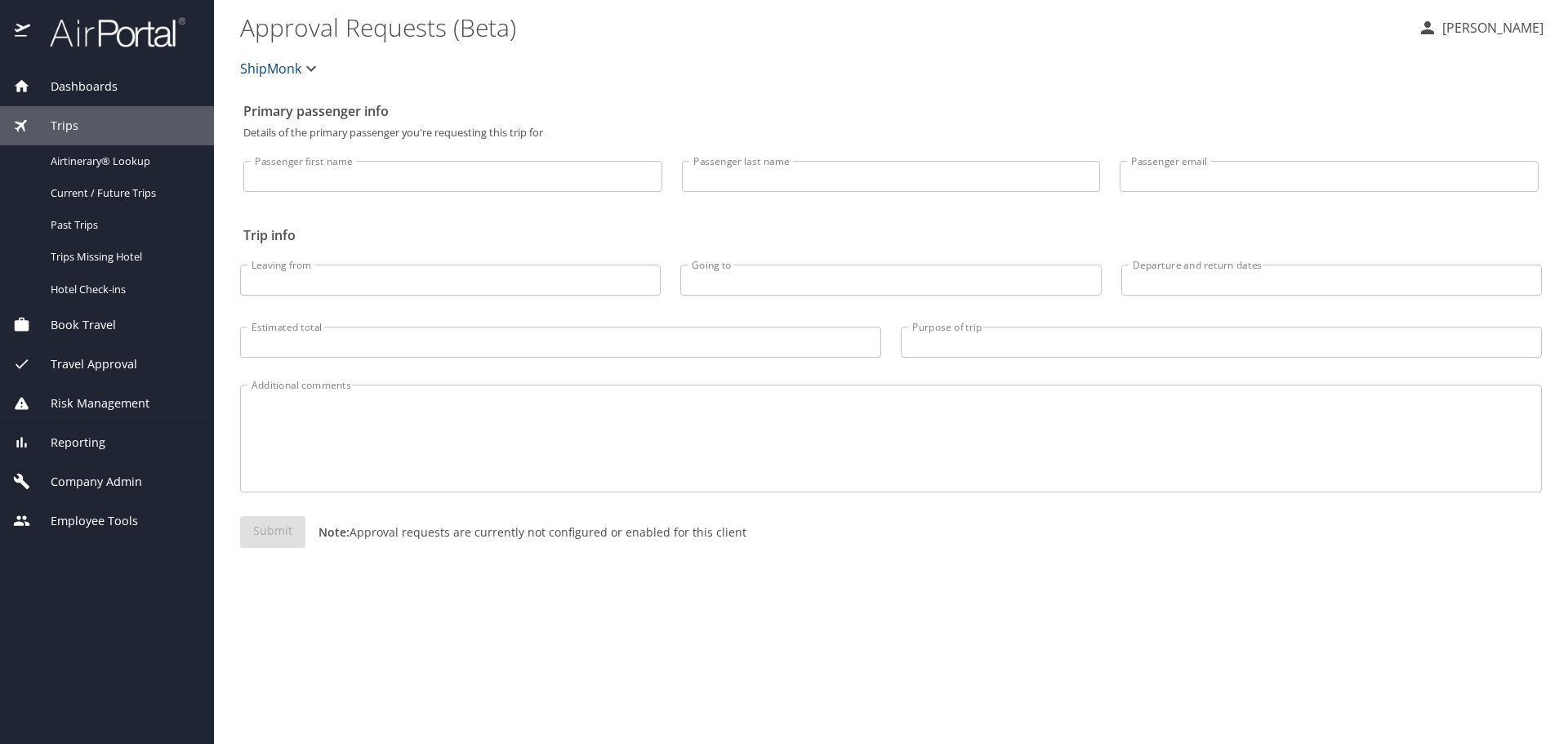
click at [65, 80] on span "Dashboards" at bounding box center [73, 87] width 87 height 18
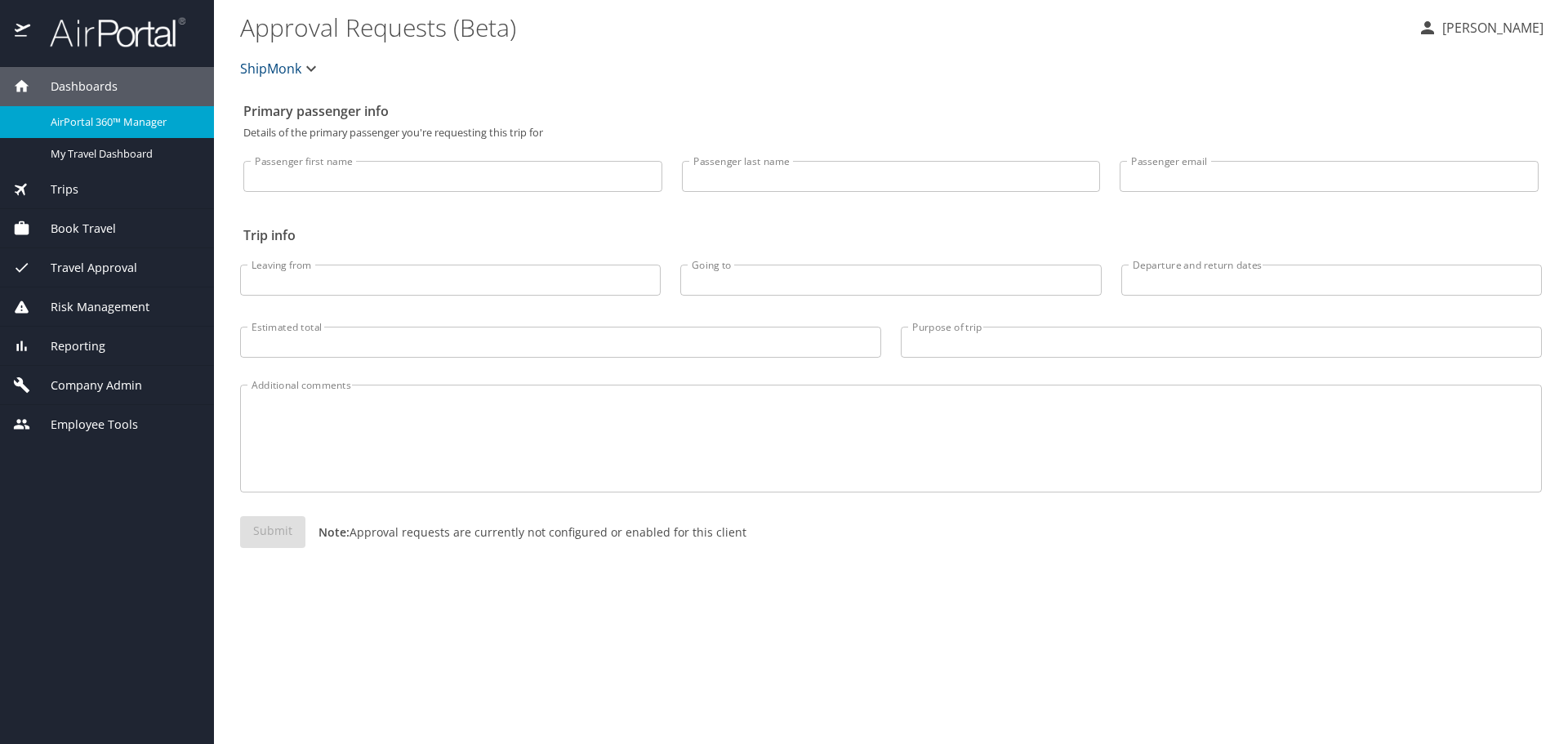
click at [109, 353] on div "Reporting" at bounding box center [106, 347] width 188 height 18
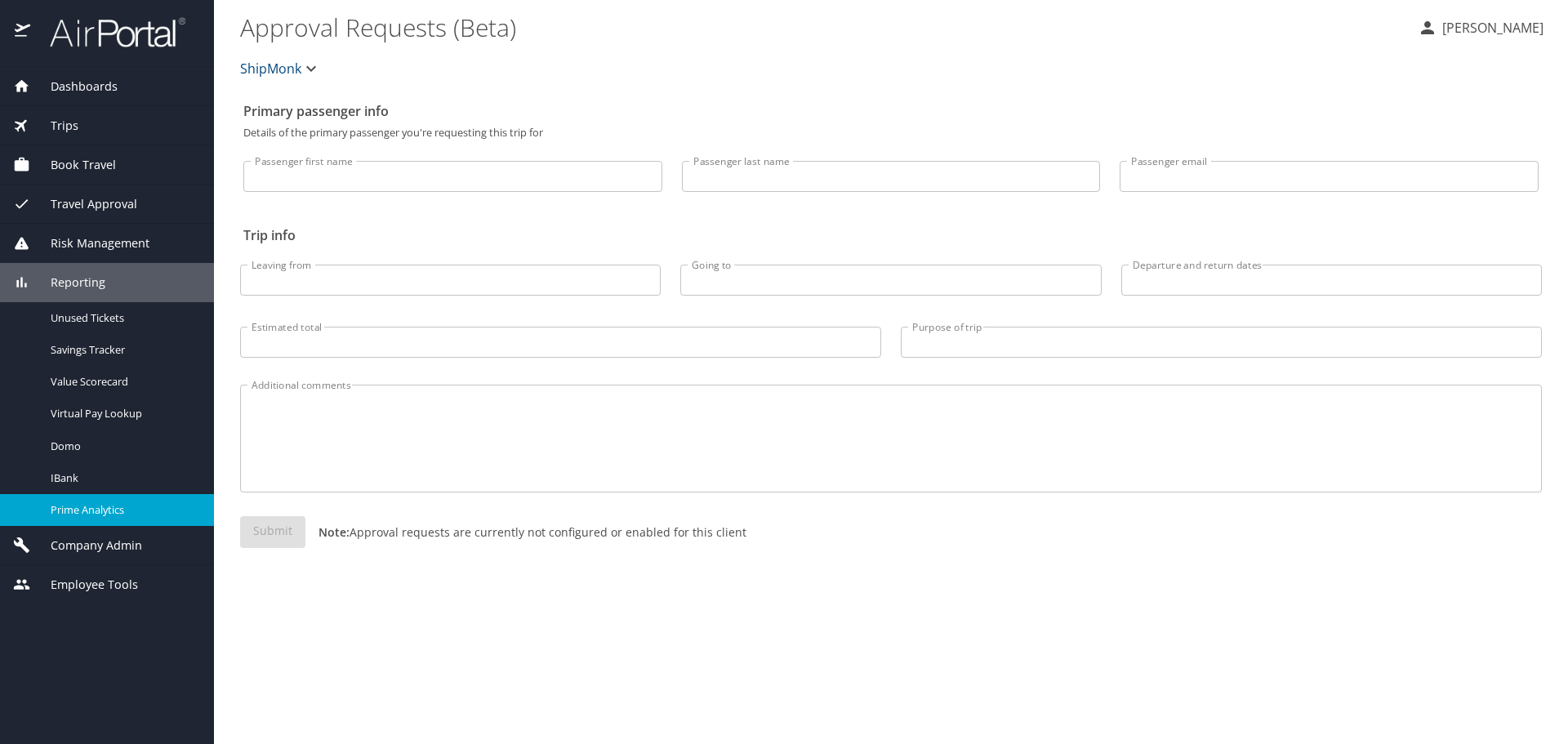
click at [101, 510] on span "Prime Analytics" at bounding box center [122, 510] width 144 height 16
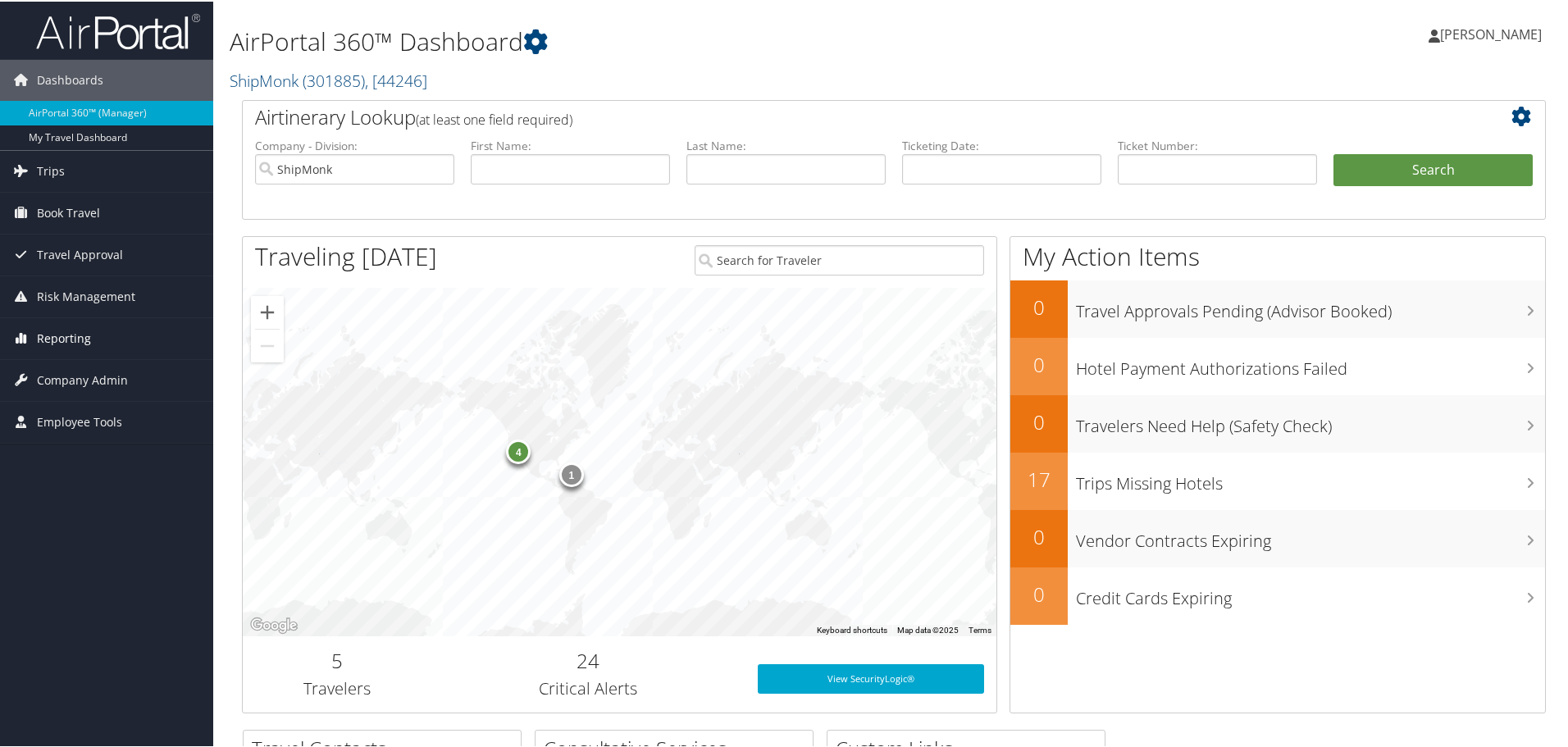
click at [94, 325] on link "Reporting" at bounding box center [107, 337] width 214 height 41
click at [67, 176] on link "Trips" at bounding box center [107, 169] width 214 height 41
click at [1145, 170] on input "text" at bounding box center [1217, 168] width 199 height 30
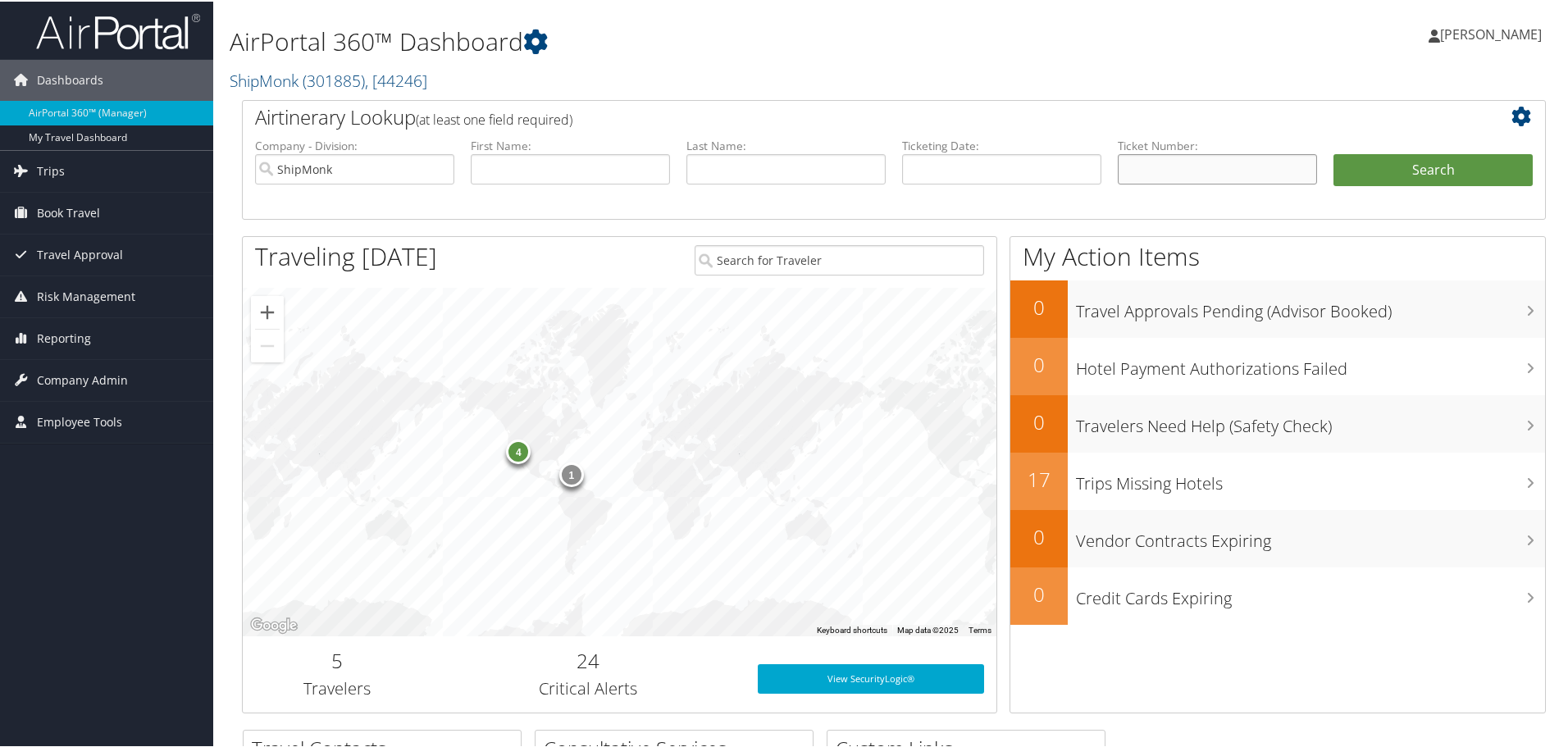
paste input "AMERICAN AIR0017308715390"
type input "AMERICAN AIR0017308715390"
click at [1381, 169] on button "Search" at bounding box center [1433, 169] width 199 height 33
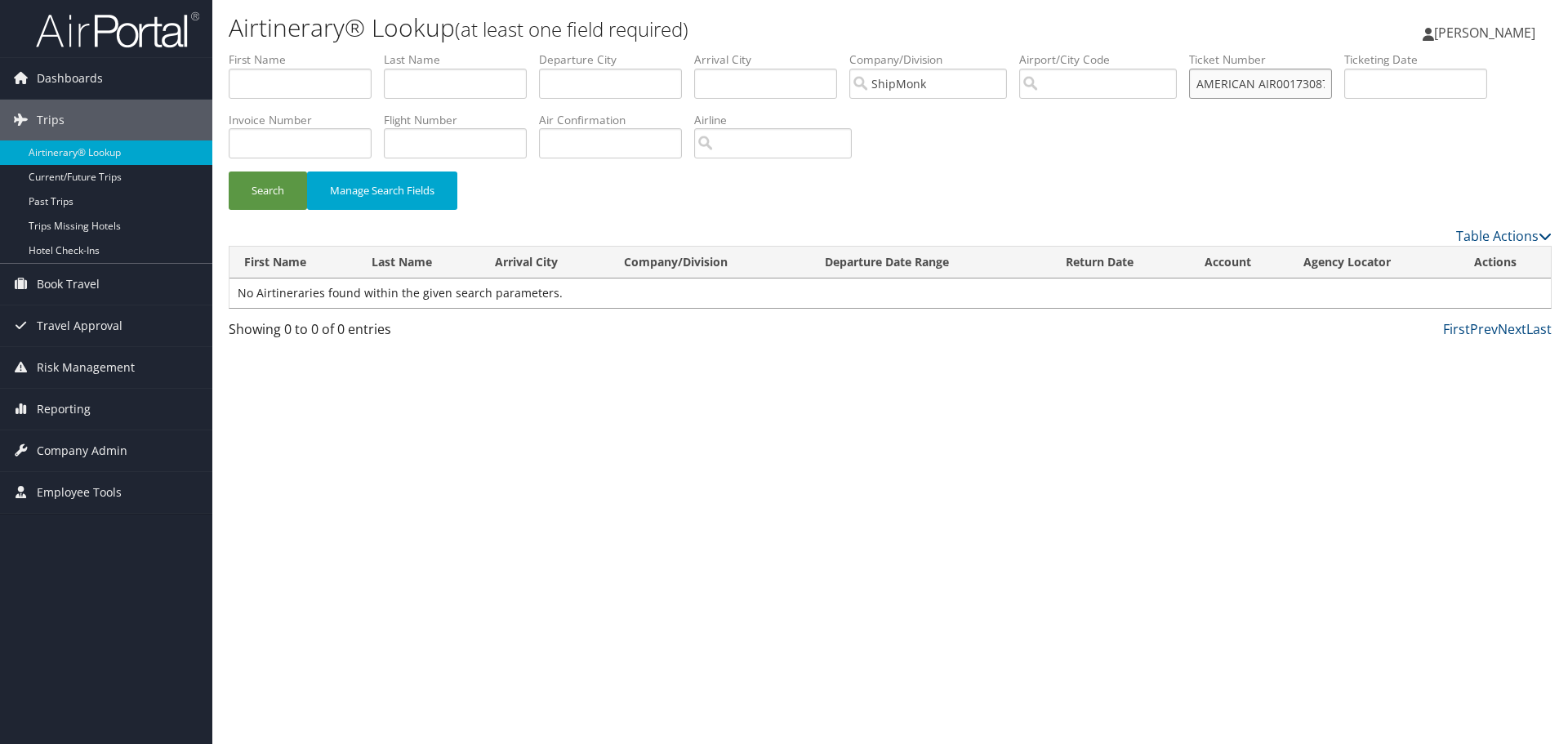
drag, startPoint x: 1273, startPoint y: 82, endPoint x: 1167, endPoint y: 82, distance: 106.0
click at [1167, 51] on ul "First Name Last Name Departure City Arrival City Company/Division [GEOGRAPHIC_D…" at bounding box center [889, 51] width 1323 height 0
click at [228, 172] on button "Search" at bounding box center [267, 191] width 78 height 39
drag, startPoint x: 1226, startPoint y: 83, endPoint x: 1182, endPoint y: 84, distance: 44.0
click at [1182, 51] on ul "First Name Last Name Departure City Arrival City Company/Division ShipMonk Airp…" at bounding box center [889, 51] width 1323 height 0
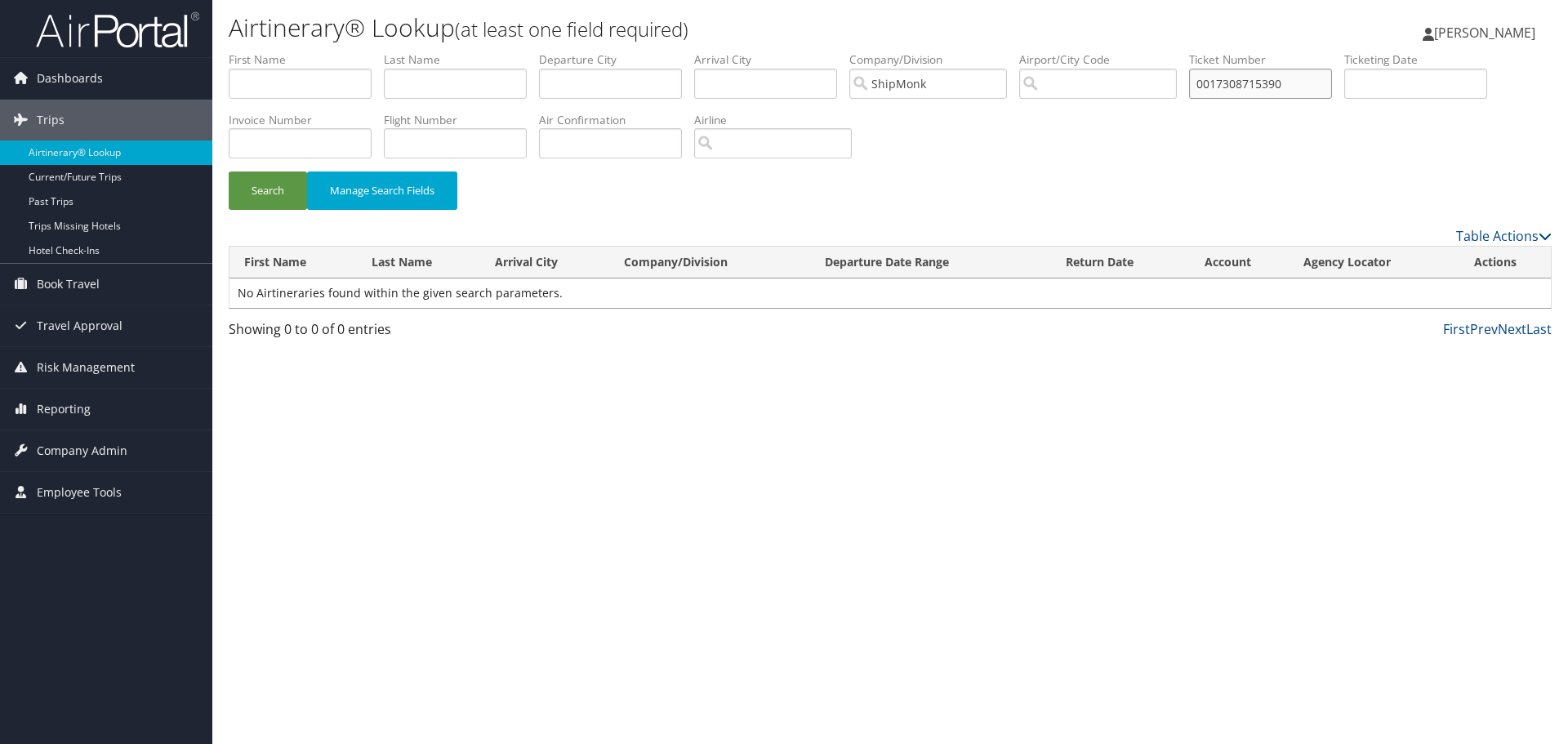
type input "0017308715390"
click at [228, 172] on button "Search" at bounding box center [267, 191] width 78 height 39
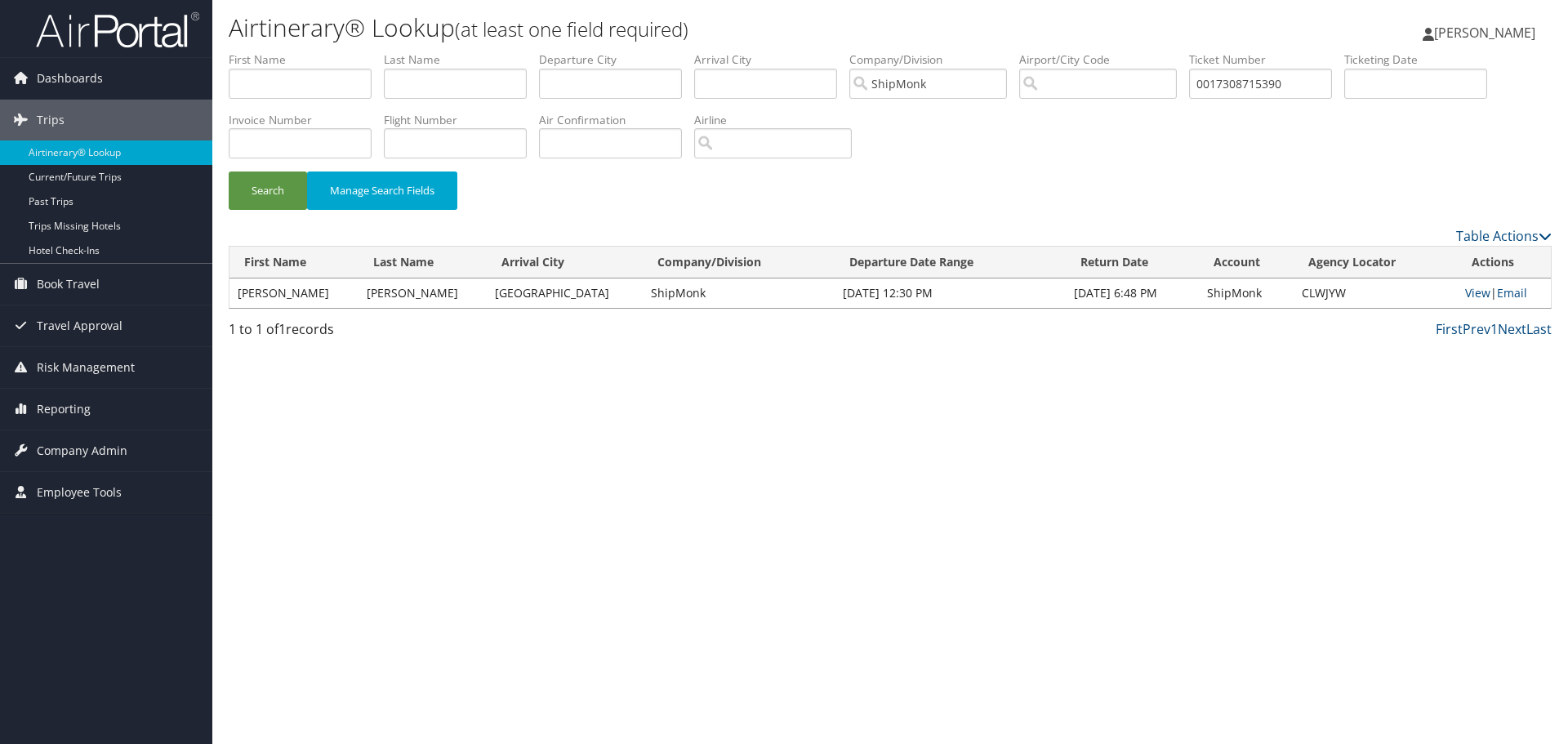
drag, startPoint x: 334, startPoint y: 293, endPoint x: 227, endPoint y: 298, distance: 107.1
click at [227, 298] on div "Airtinerary® Lookup (at least one field required) Amanda Peck Amanda Peck My Se…" at bounding box center [890, 372] width 1355 height 744
click at [324, 300] on td "MICHAEL ROBERT" at bounding box center [293, 294] width 129 height 29
click at [331, 295] on td "MICHAEL ROBERT" at bounding box center [293, 294] width 129 height 29
drag, startPoint x: 322, startPoint y: 294, endPoint x: 233, endPoint y: 296, distance: 89.0
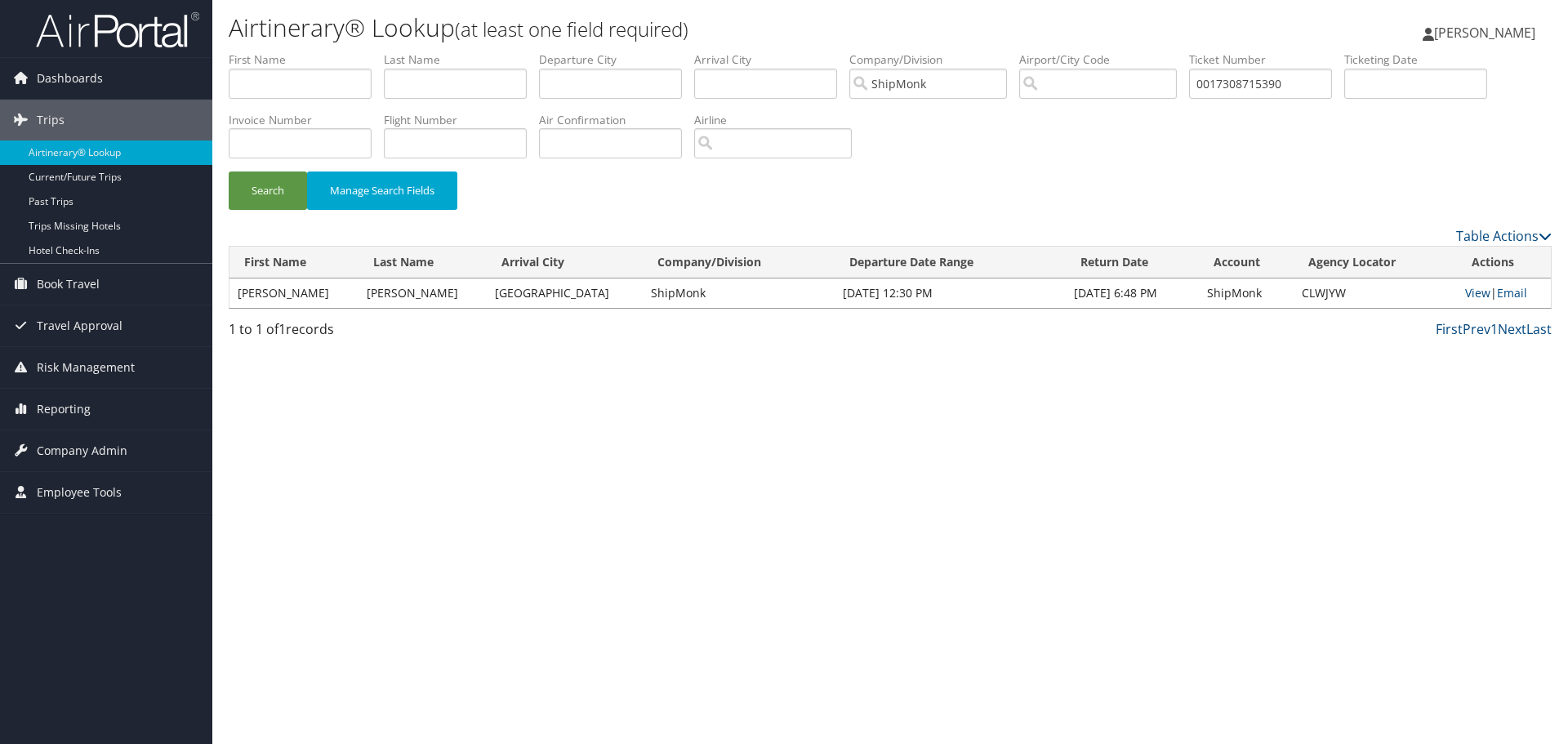
click at [233, 296] on td "MICHAEL ROBERT" at bounding box center [293, 294] width 129 height 29
copy td "MICHAEL ROBERT"
click at [300, 78] on input "text" at bounding box center [300, 83] width 143 height 30
paste input "MICHAEL ROBERT"
type input "MICHAEL ROBERT"
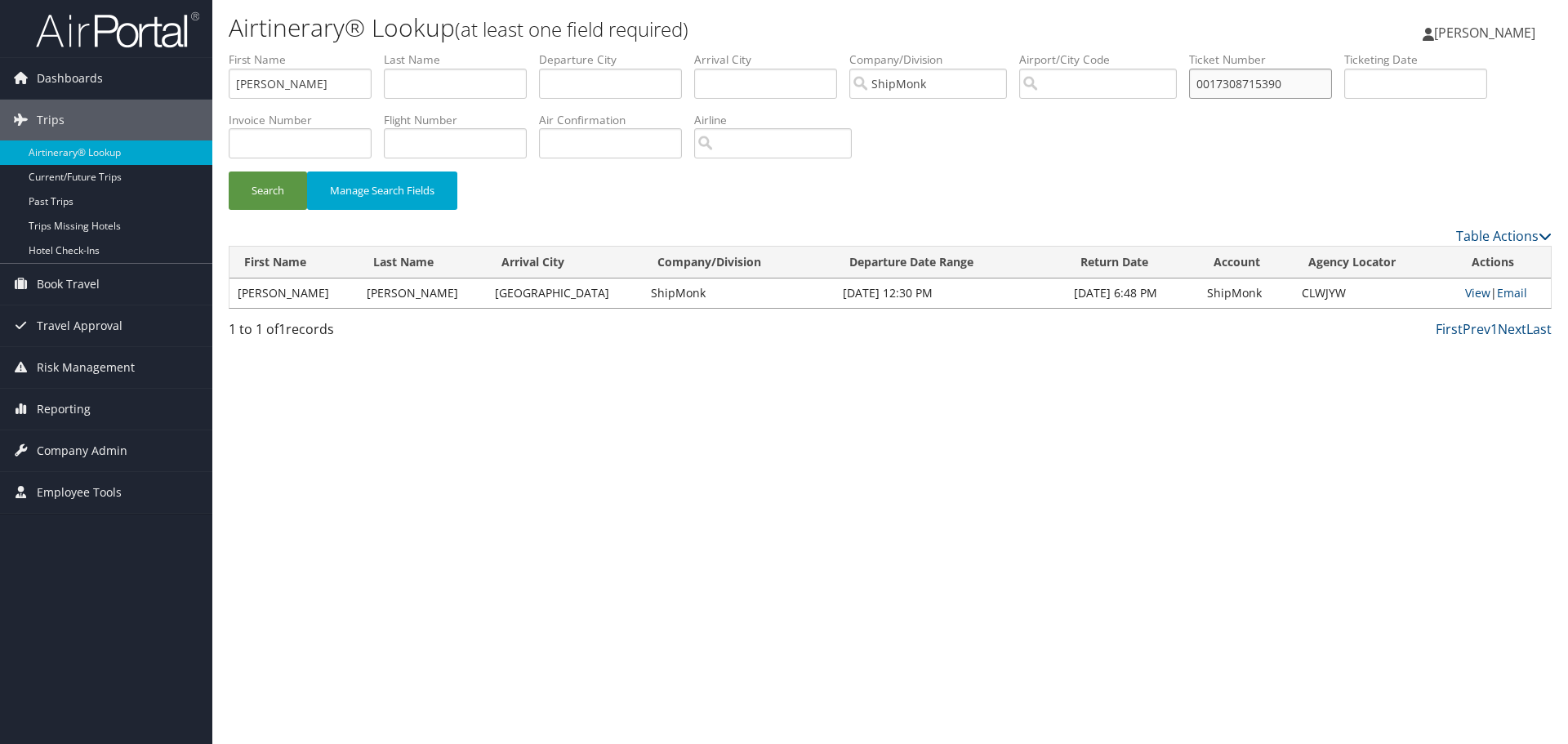
drag, startPoint x: 1285, startPoint y: 85, endPoint x: 1125, endPoint y: 92, distance: 160.2
click at [1125, 51] on ul "First Name MICHAEL ROBERT Last Name Departure City Arrival City Company/Divisio…" at bounding box center [889, 51] width 1323 height 0
click at [228, 172] on button "Search" at bounding box center [267, 191] width 78 height 39
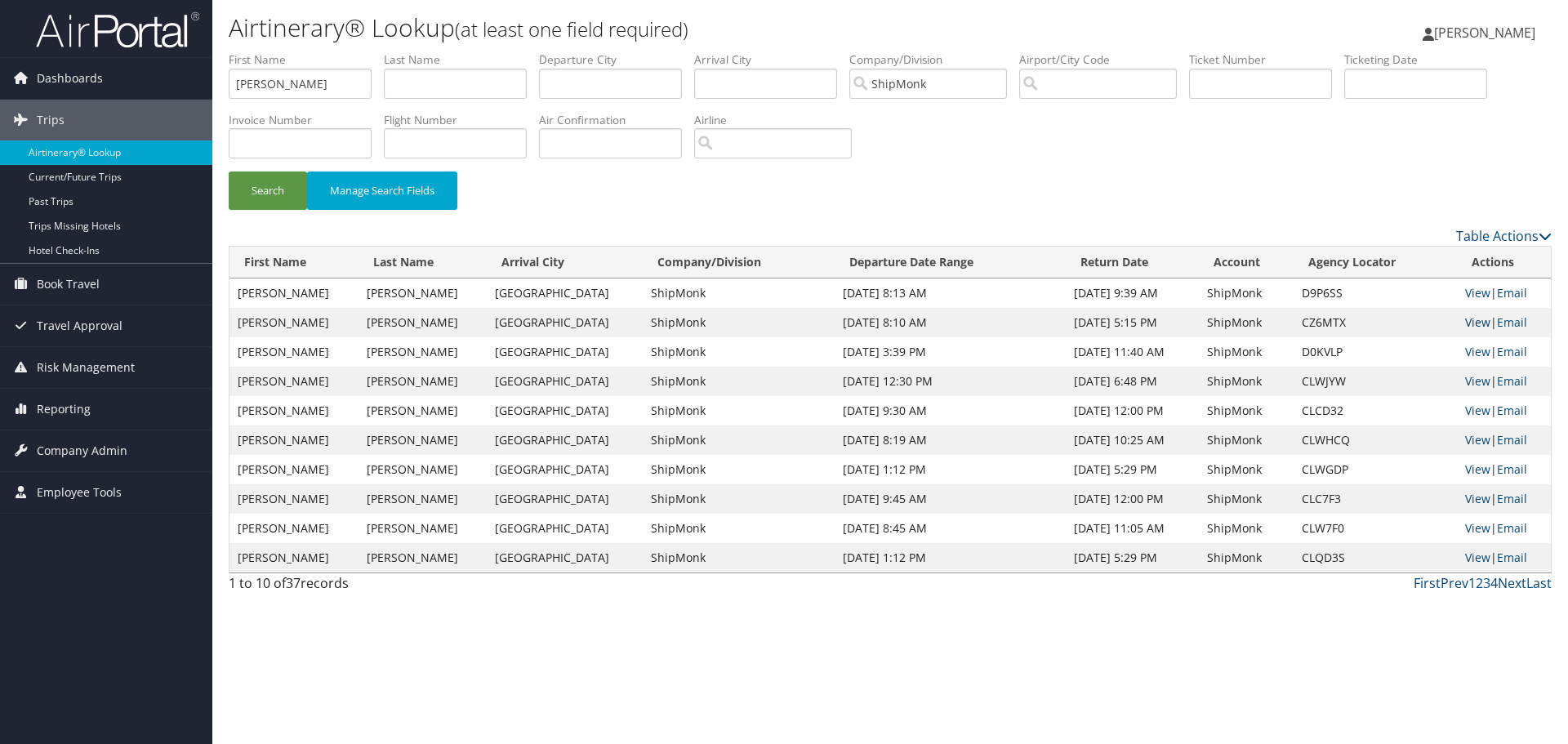
drag, startPoint x: 1474, startPoint y: 324, endPoint x: 1474, endPoint y: 302, distance: 22.0
click at [1158, 156] on div "Search Manage Search Fields" at bounding box center [889, 139] width 1347 height 175
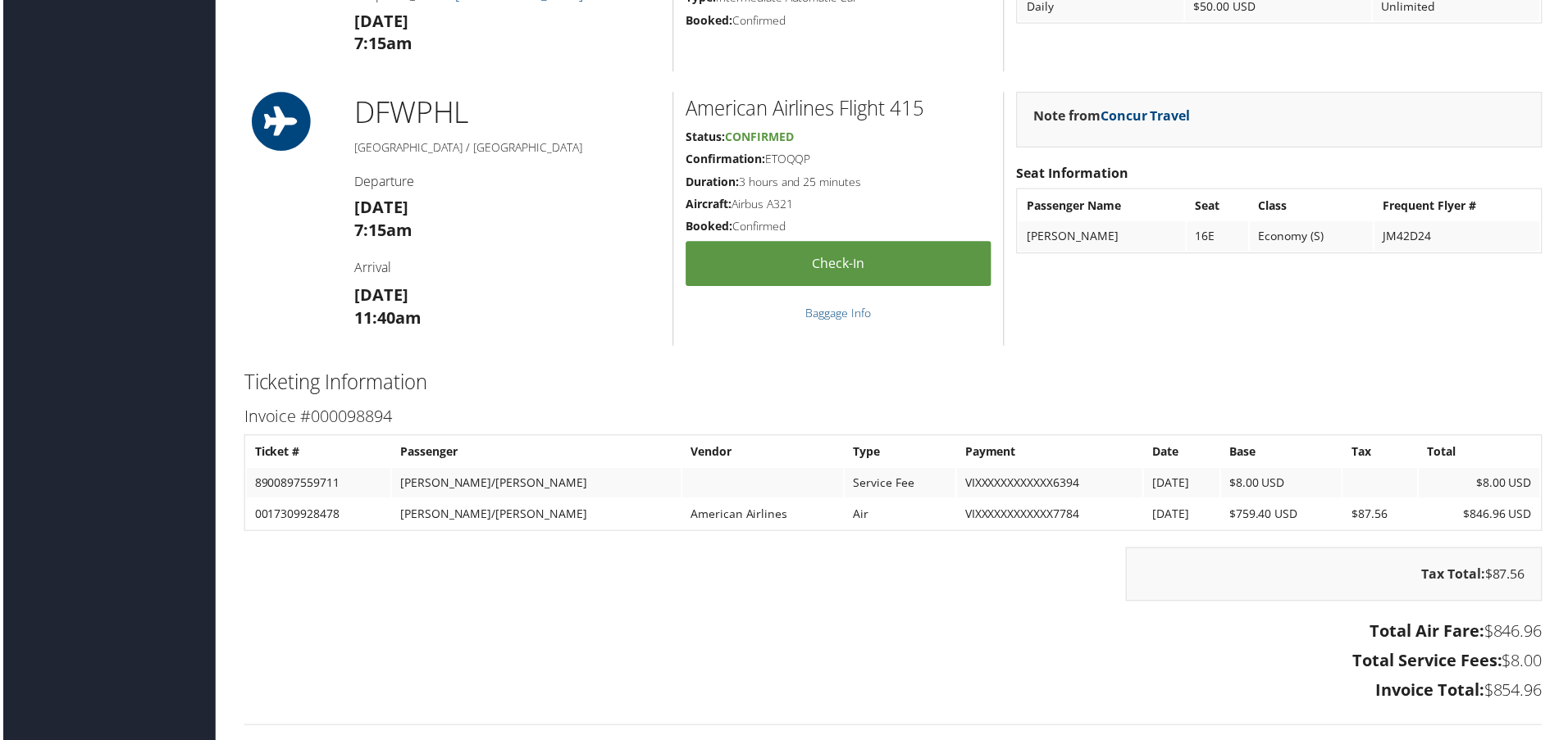
scroll to position [1557, 0]
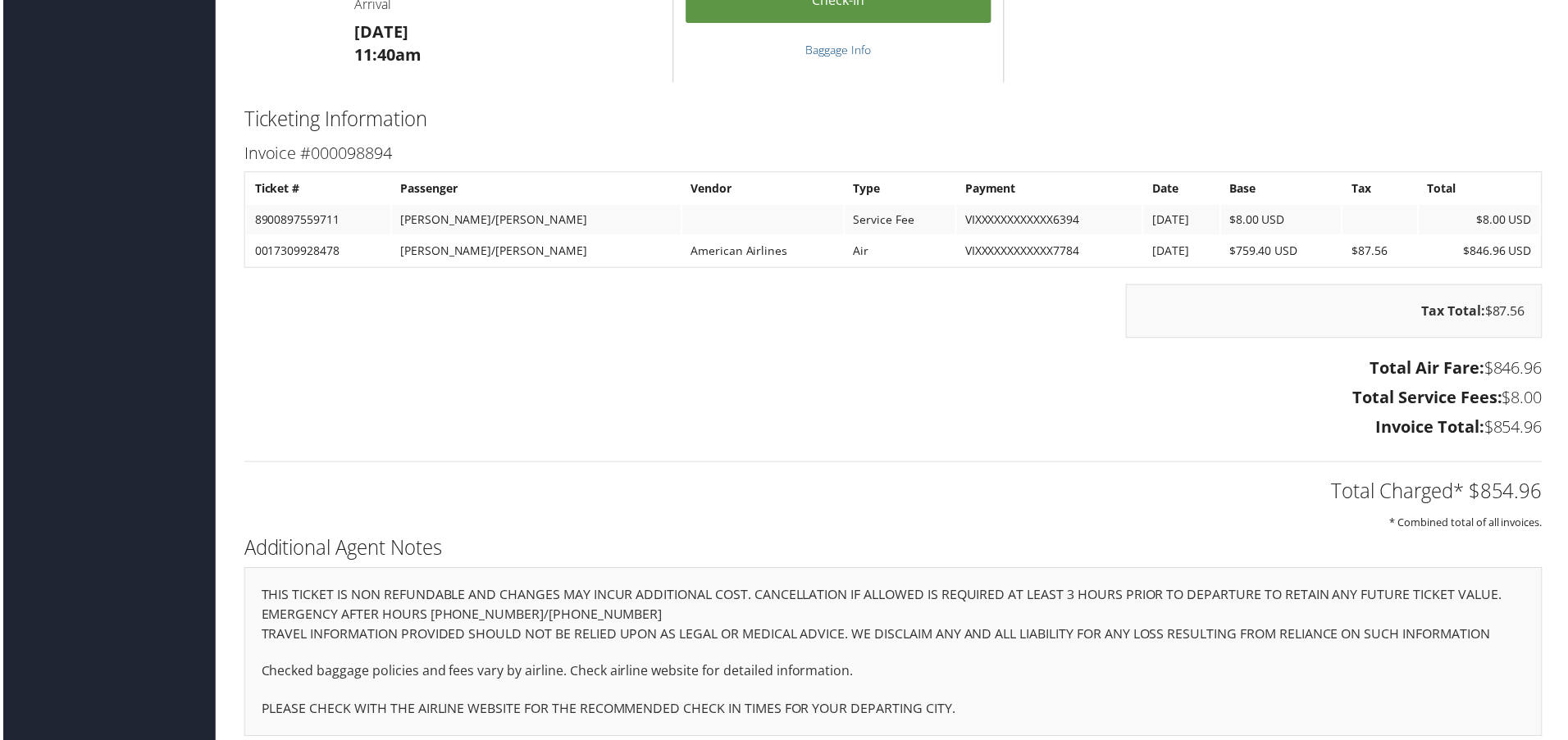
click at [1238, 250] on td "$759.40 USD" at bounding box center [1284, 251] width 122 height 29
copy td "759.40"
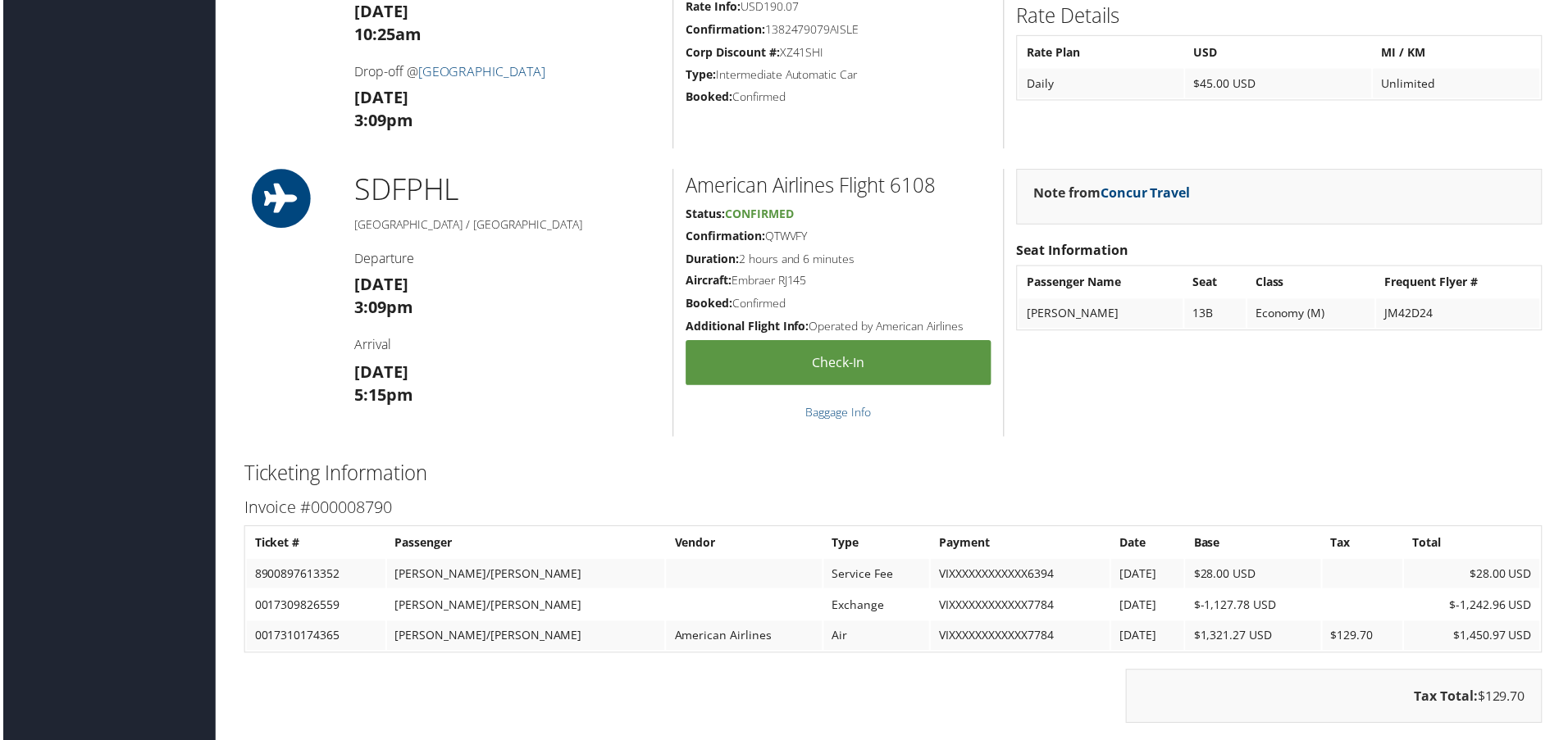
scroll to position [1475, 0]
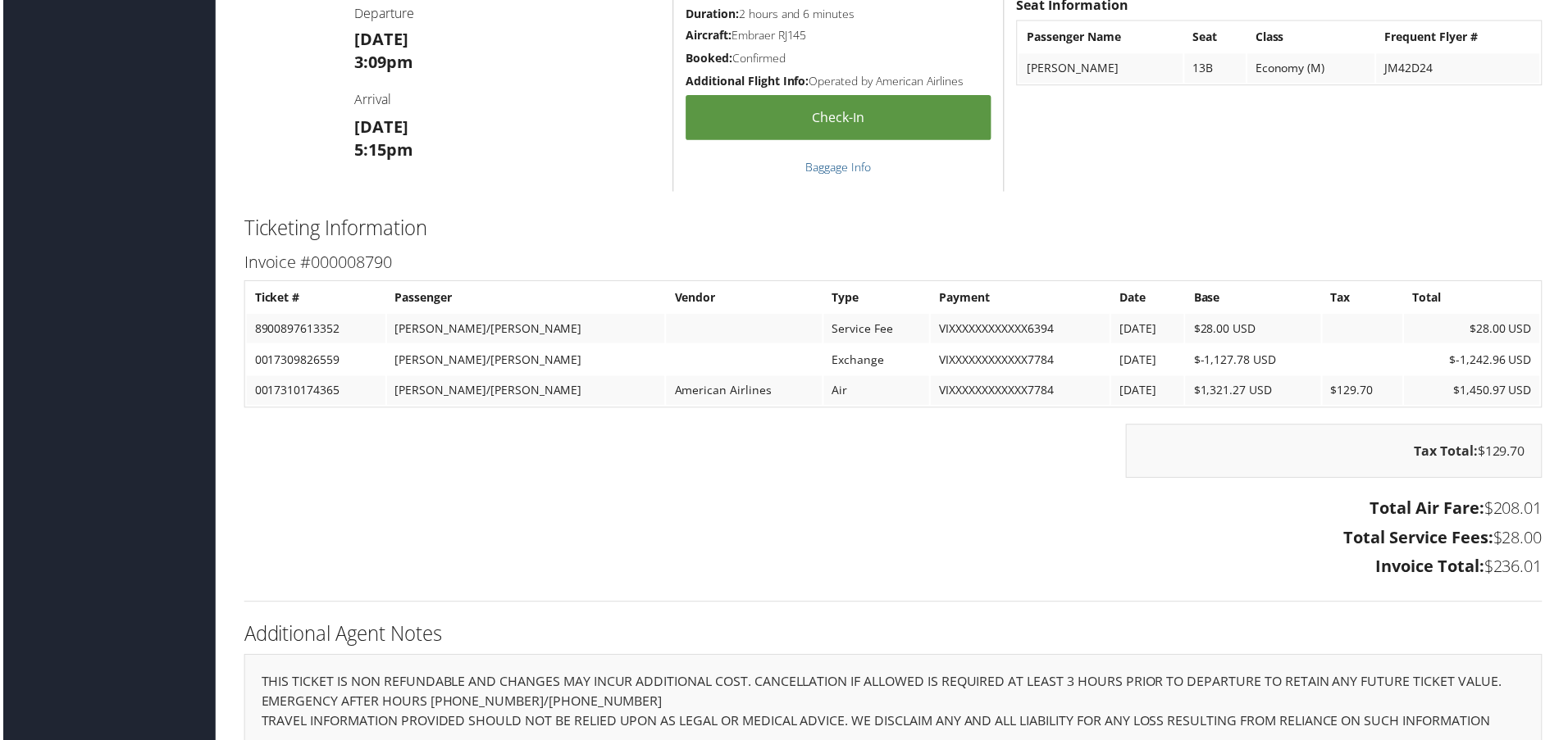
click at [1230, 363] on td "$-1,127.78 USD" at bounding box center [1255, 362] width 136 height 29
click at [1230, 362] on td "$-1,127.78 USD" at bounding box center [1255, 362] width 136 height 29
copy td "1,127.78"
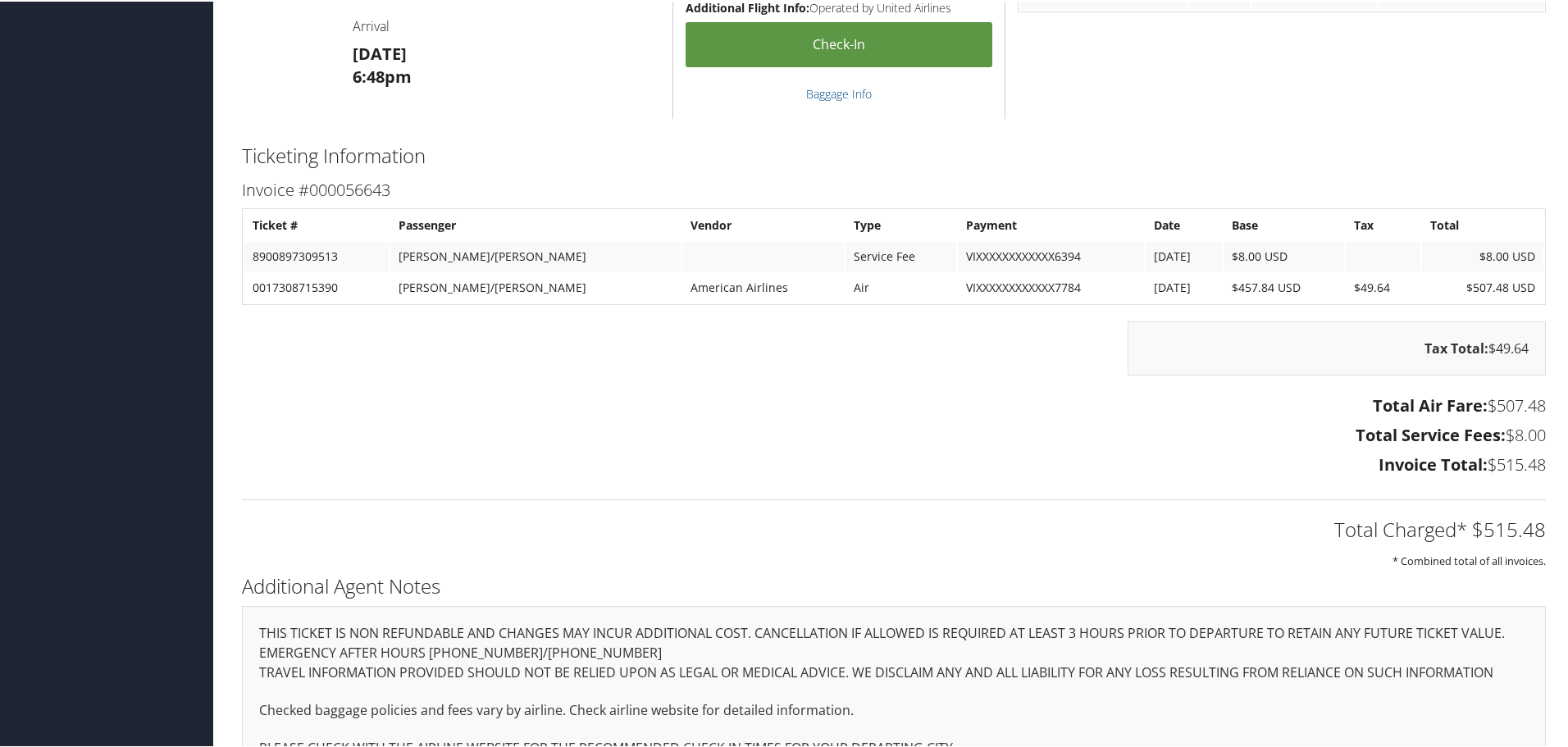
scroll to position [1067, 0]
click at [1234, 290] on td "$457.84 USD" at bounding box center [1284, 285] width 122 height 29
click at [1234, 289] on td "$457.84 USD" at bounding box center [1284, 285] width 122 height 29
copy td "457.84"
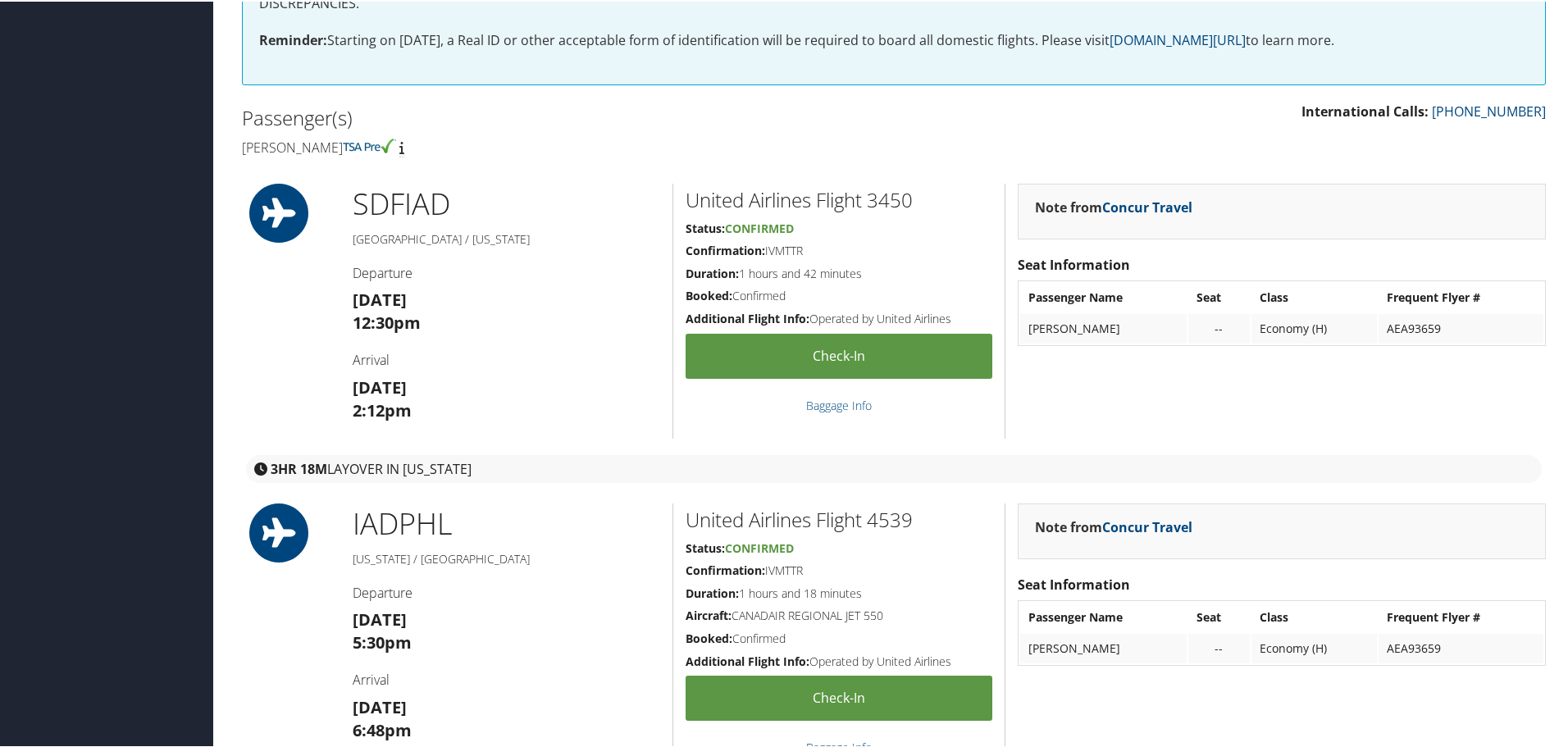
scroll to position [410, 0]
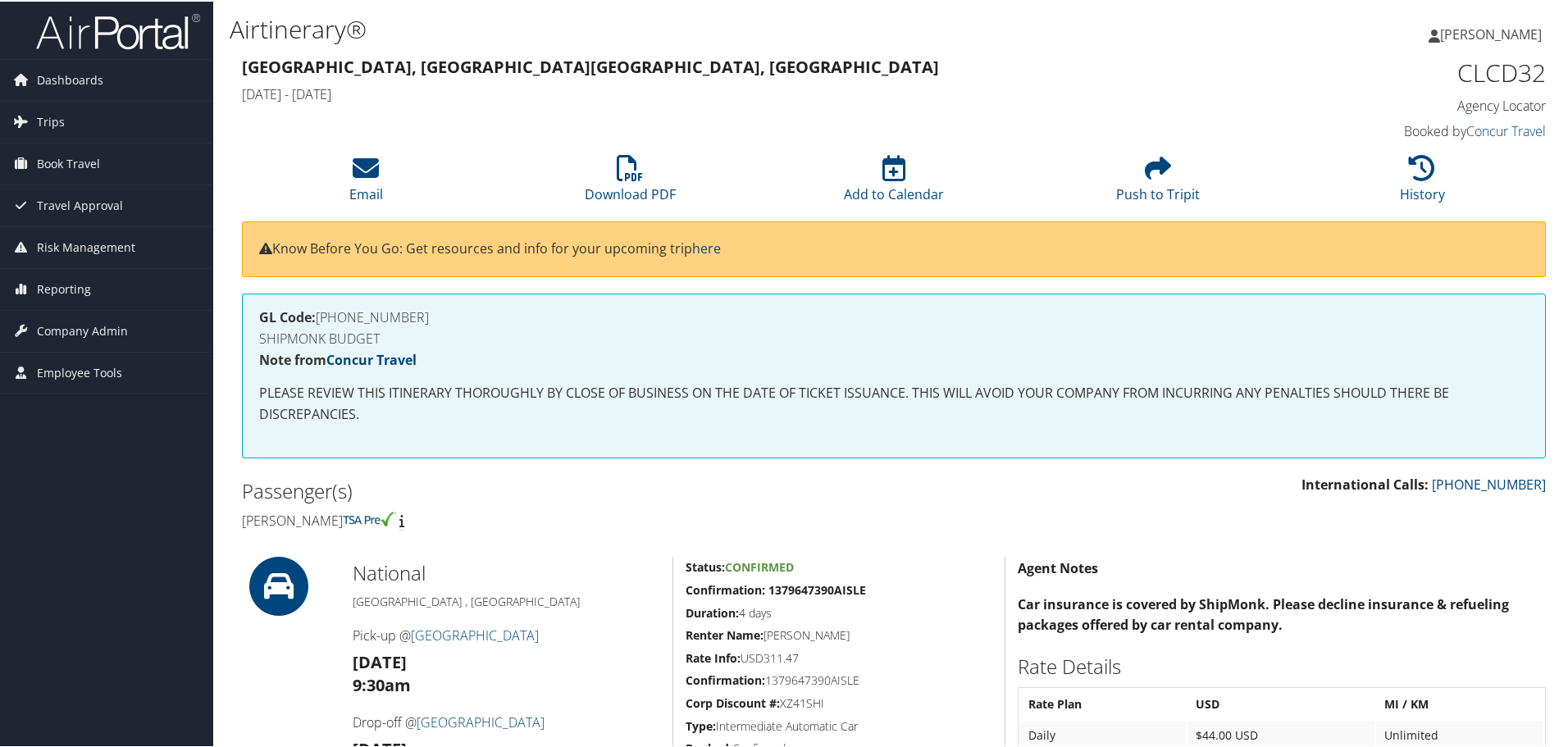
click at [1494, 74] on h1 "CLCD32" at bounding box center [1392, 71] width 308 height 34
copy h1 "CLCD32"
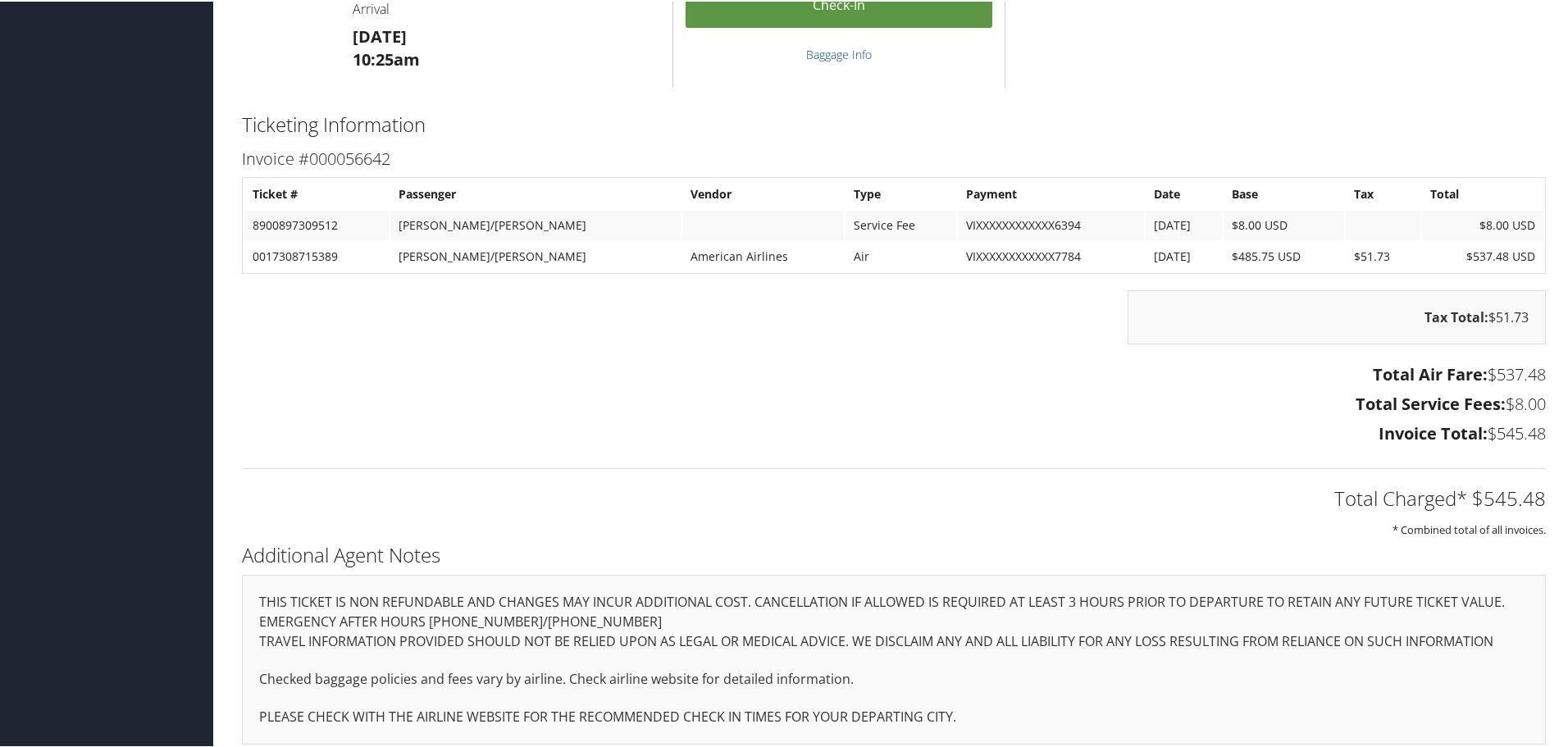
scroll to position [775, 0]
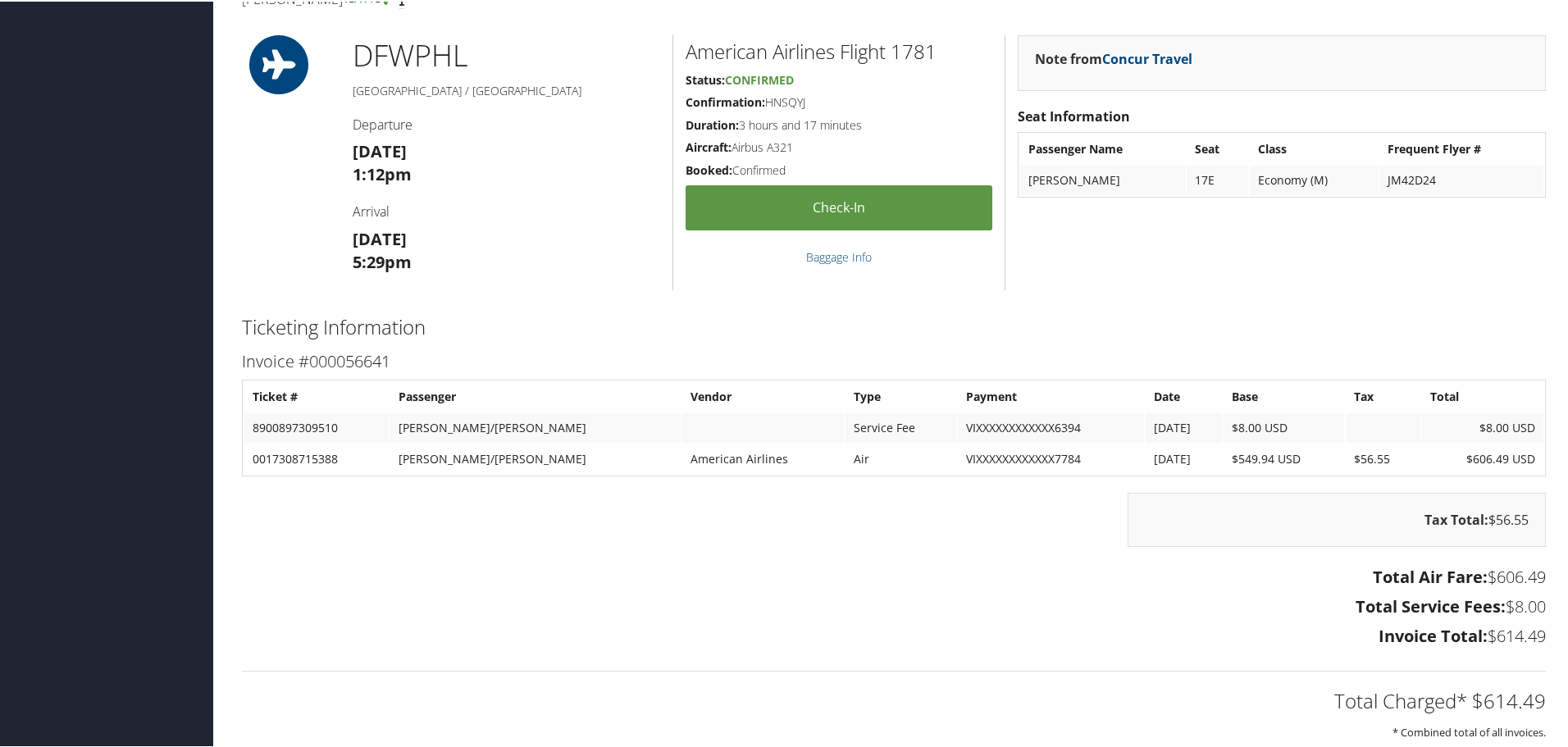
scroll to position [738, 0]
